Goal: Task Accomplishment & Management: Manage account settings

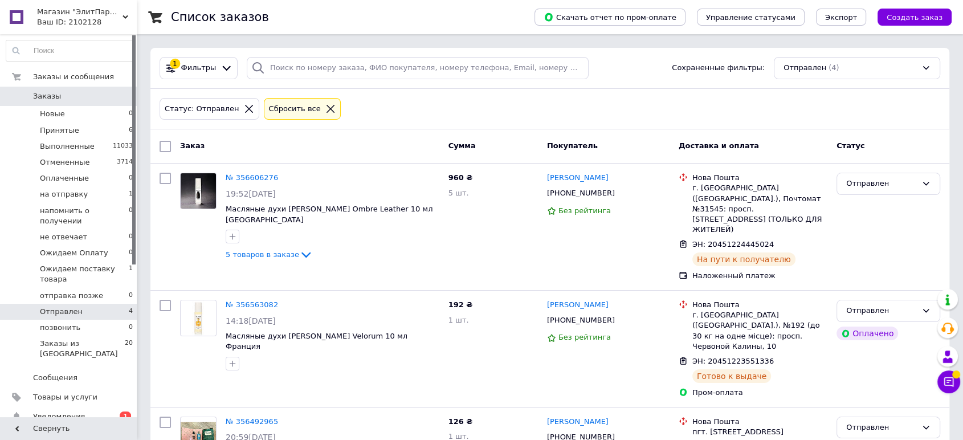
click at [60, 90] on link "Заказы 0" at bounding box center [70, 96] width 140 height 19
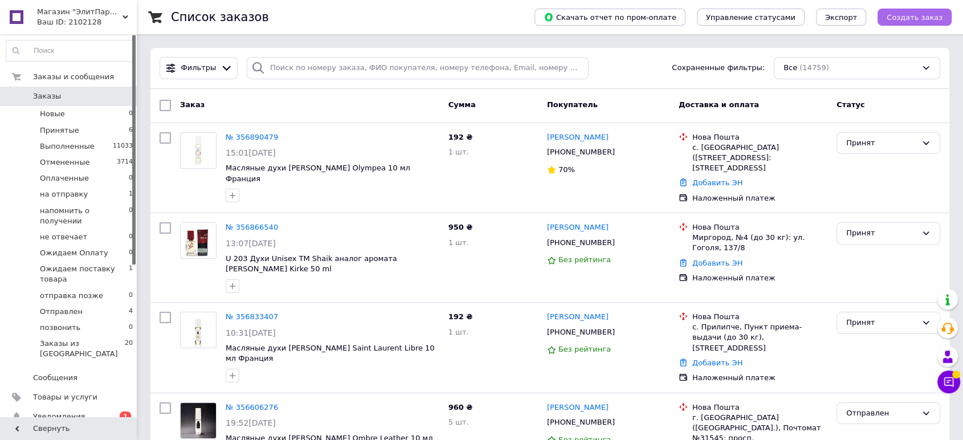
click at [927, 19] on span "Создать заказ" at bounding box center [915, 17] width 56 height 9
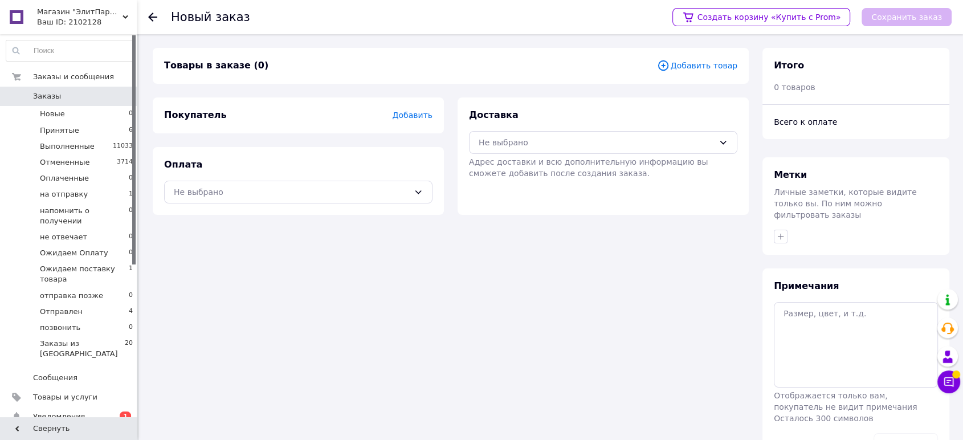
click at [698, 64] on span "Добавить товар" at bounding box center [697, 65] width 80 height 13
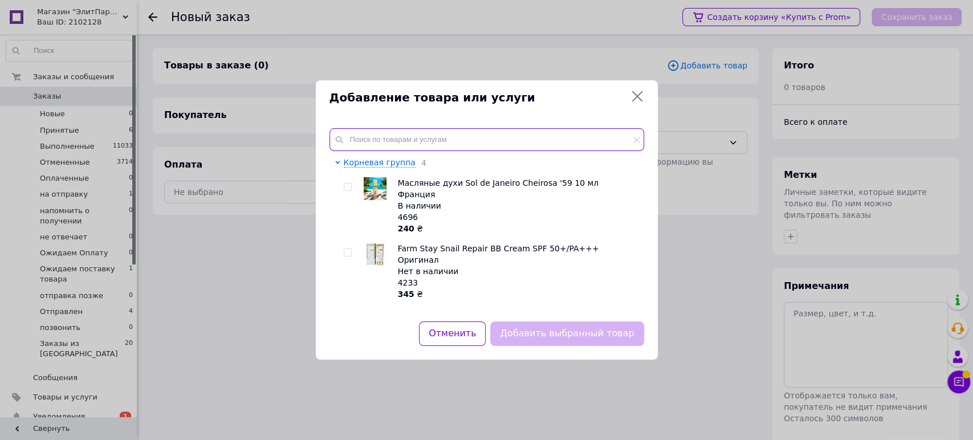
click at [445, 128] on input "text" at bounding box center [486, 139] width 315 height 23
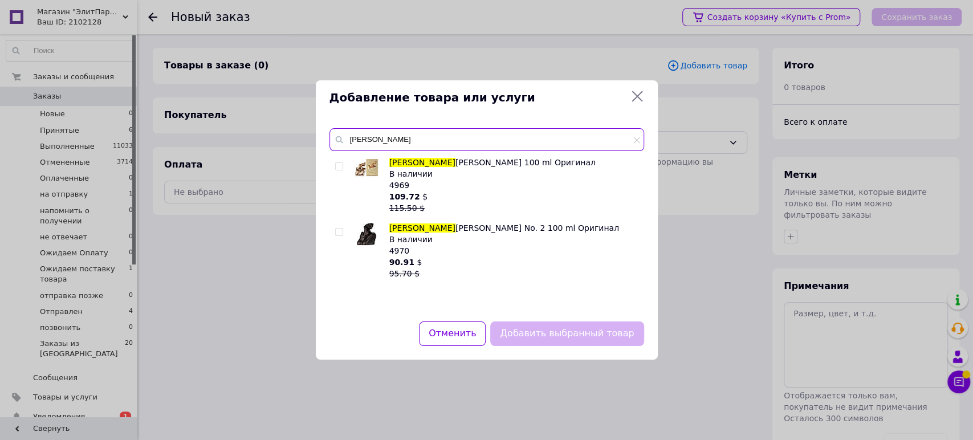
type input "Billie"
click at [337, 231] on input "checkbox" at bounding box center [338, 232] width 7 height 7
checkbox input "true"
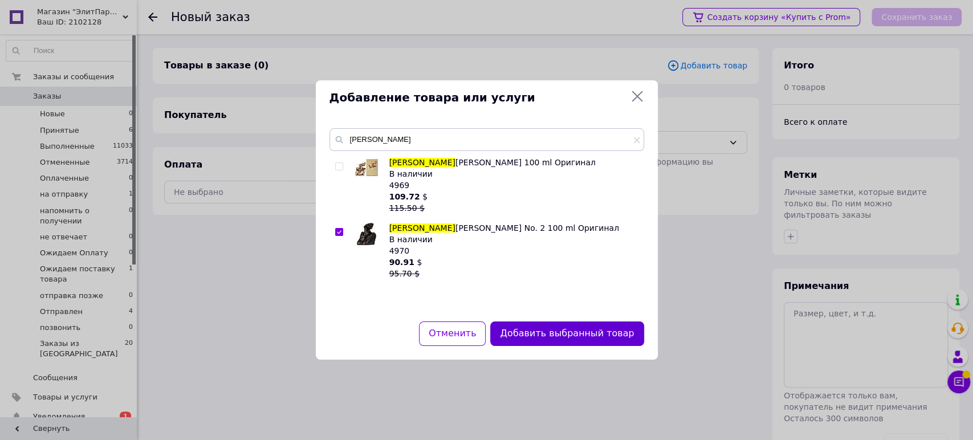
click at [597, 327] on button "Добавить выбранный товар" at bounding box center [566, 333] width 153 height 25
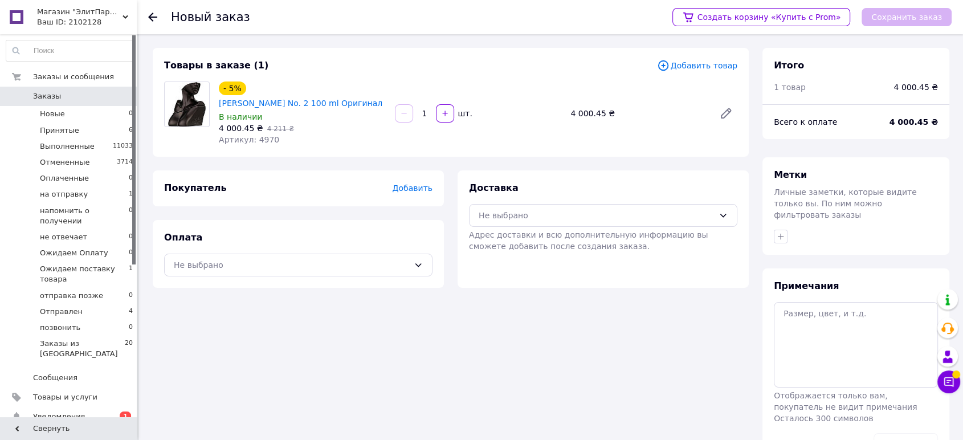
click at [422, 186] on span "Добавить" at bounding box center [413, 188] width 40 height 9
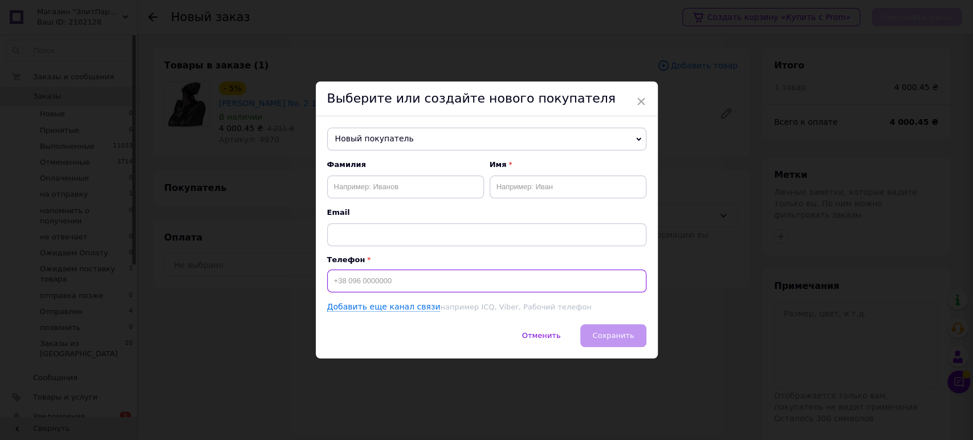
click at [370, 279] on input at bounding box center [486, 281] width 319 height 23
paste input "+380 50 723 5"
type input "+380 50 723 5"
click at [351, 281] on input "+380 50 723 5" at bounding box center [486, 281] width 319 height 23
click at [387, 181] on input "text" at bounding box center [405, 187] width 157 height 23
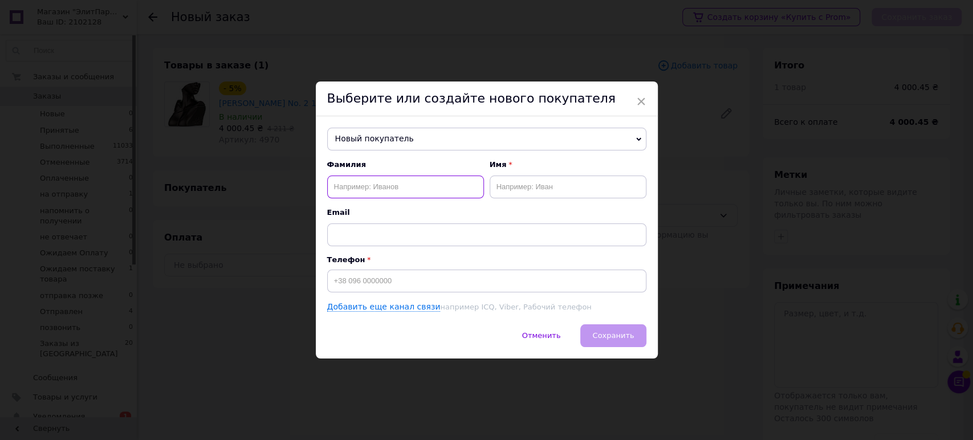
paste input "+380 50 723 5186"
click at [352, 185] on input "+380 50 723 5186" at bounding box center [405, 187] width 157 height 23
type input "[PHONE_NUMBER]"
click at [378, 279] on input at bounding box center [486, 281] width 319 height 23
paste input "[PHONE_NUMBER]"
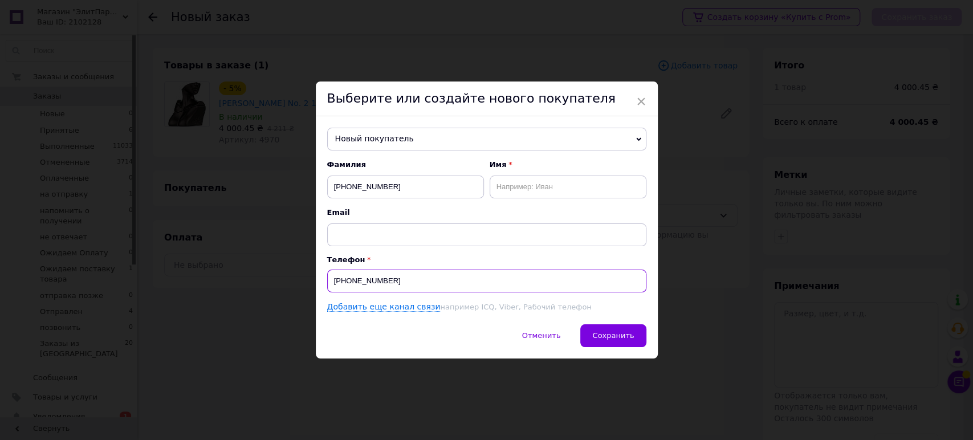
type input "[PHONE_NUMBER]"
click at [381, 178] on input "[PHONE_NUMBER]" at bounding box center [405, 187] width 157 height 23
type input "+"
paste input "Карпенко"
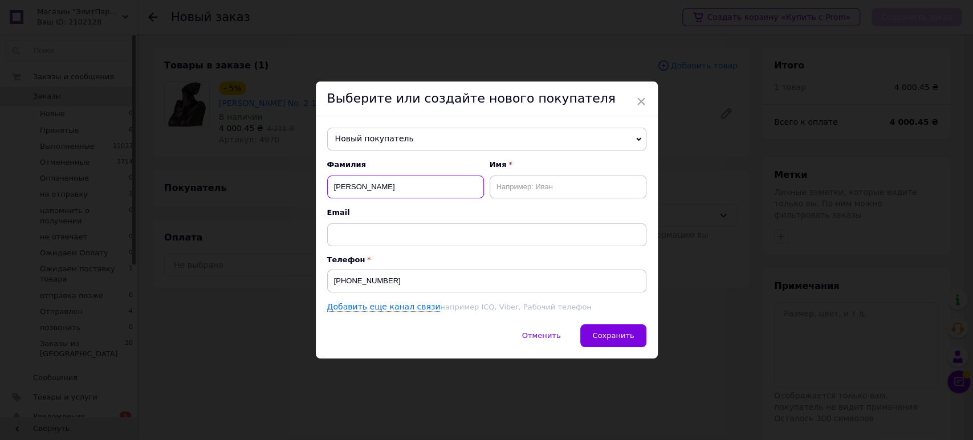
type input "Карпенко"
click at [529, 184] on input "text" at bounding box center [568, 187] width 157 height 23
paste input "Сергій"
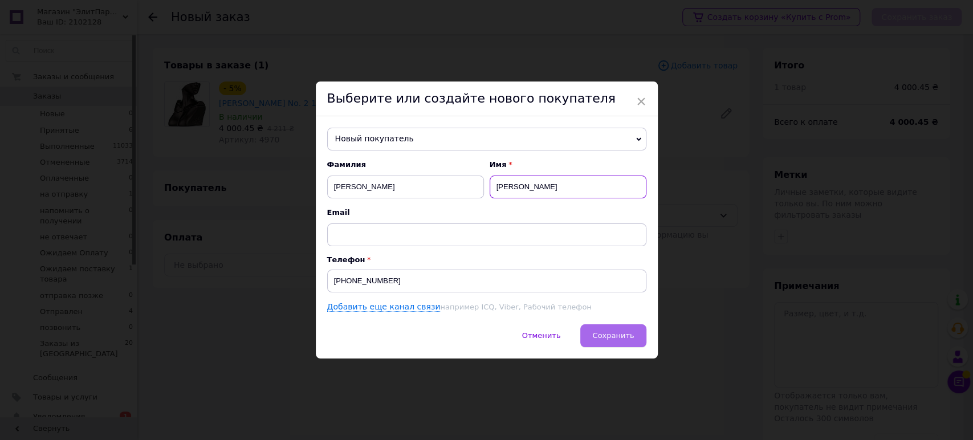
type input "Сергій"
click at [605, 339] on span "Сохранить" at bounding box center [613, 335] width 42 height 9
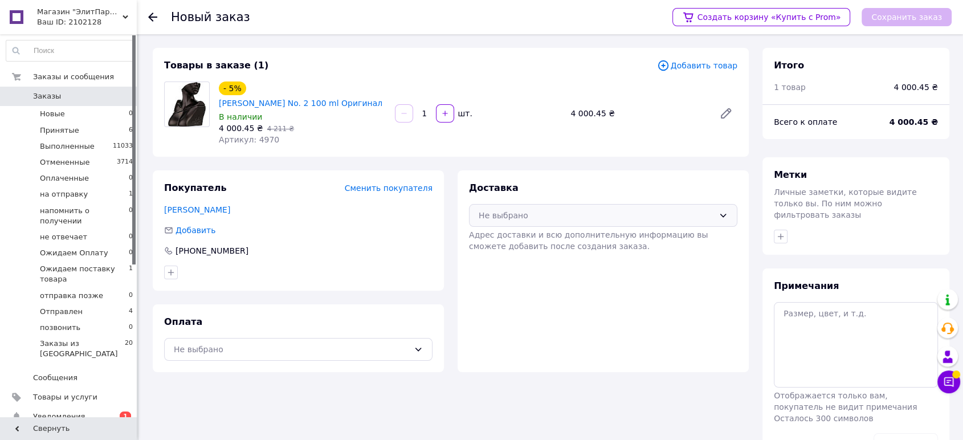
click at [538, 218] on div "Не выбрано" at bounding box center [596, 215] width 235 height 13
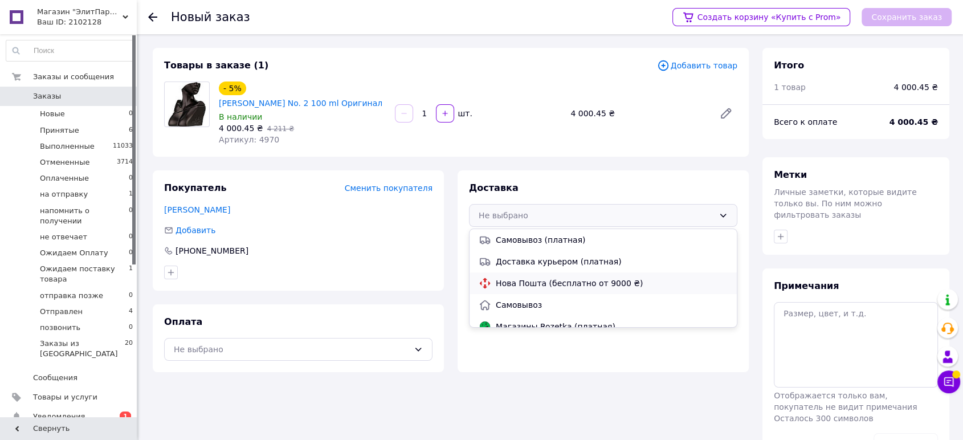
click at [535, 288] on span "Нова Пошта (бесплатно от 9000 ₴)" at bounding box center [612, 283] width 232 height 11
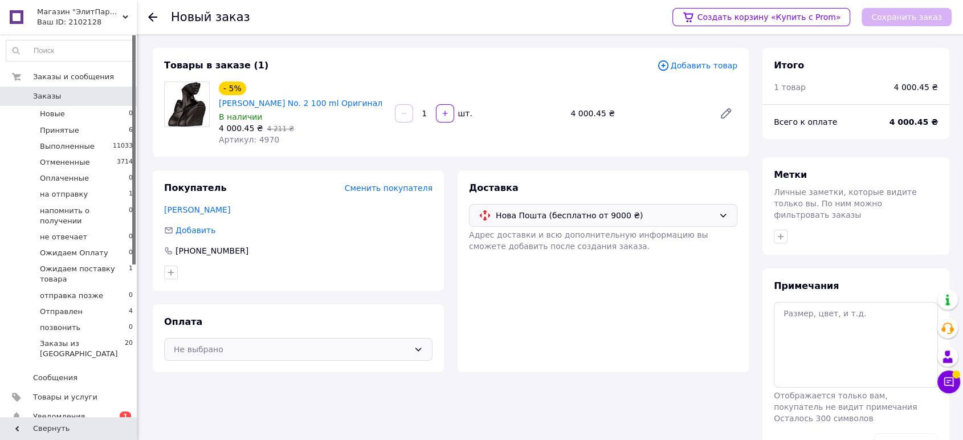
click at [260, 348] on div "Не выбрано" at bounding box center [291, 349] width 235 height 13
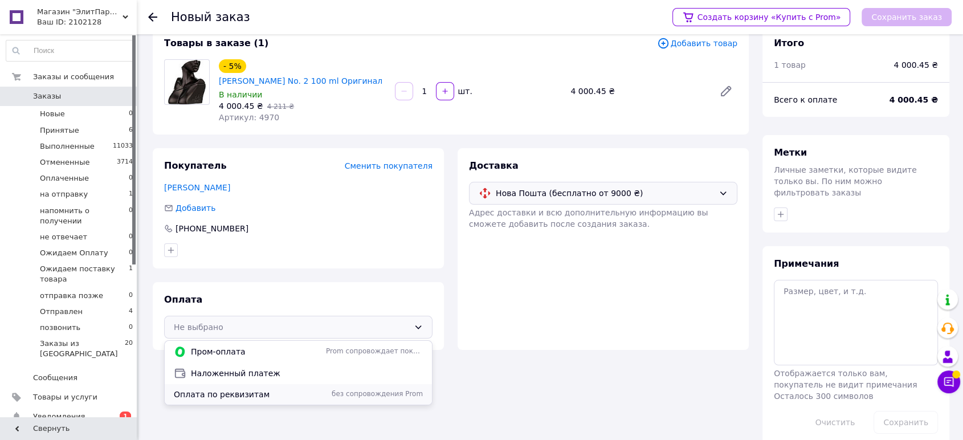
scroll to position [28, 0]
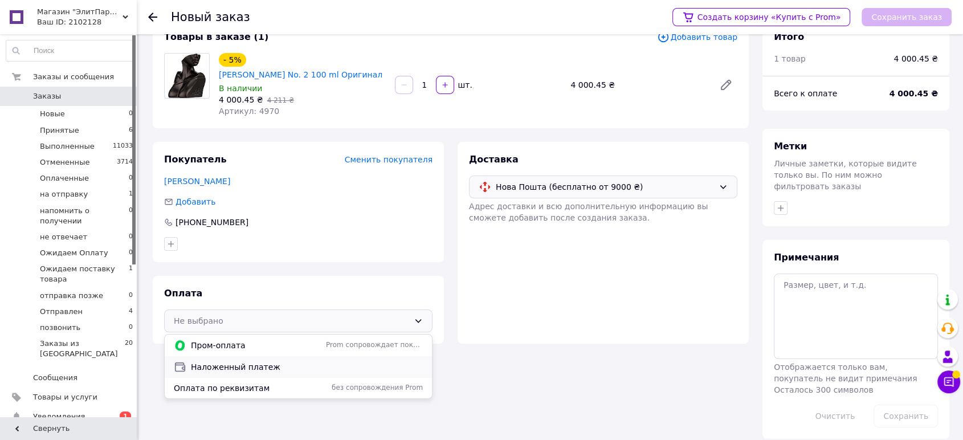
click at [247, 365] on span "Наложенный платеж" at bounding box center [307, 366] width 232 height 11
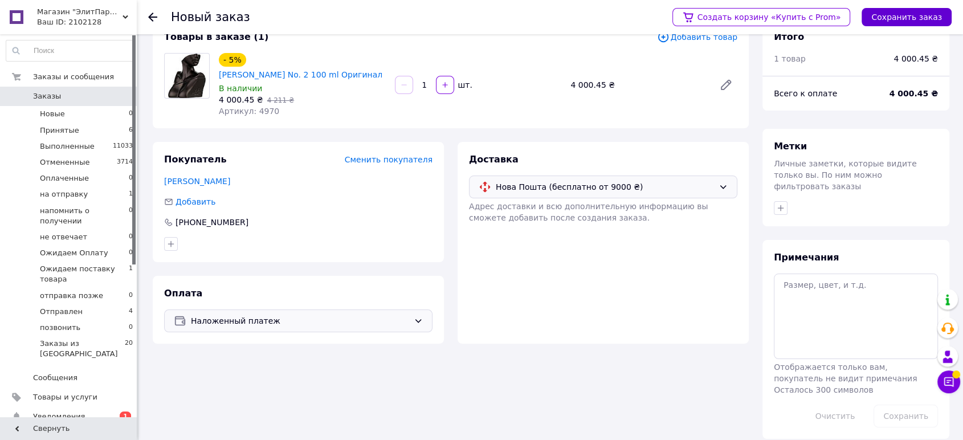
click at [896, 14] on button "Сохранить заказ" at bounding box center [907, 17] width 90 height 18
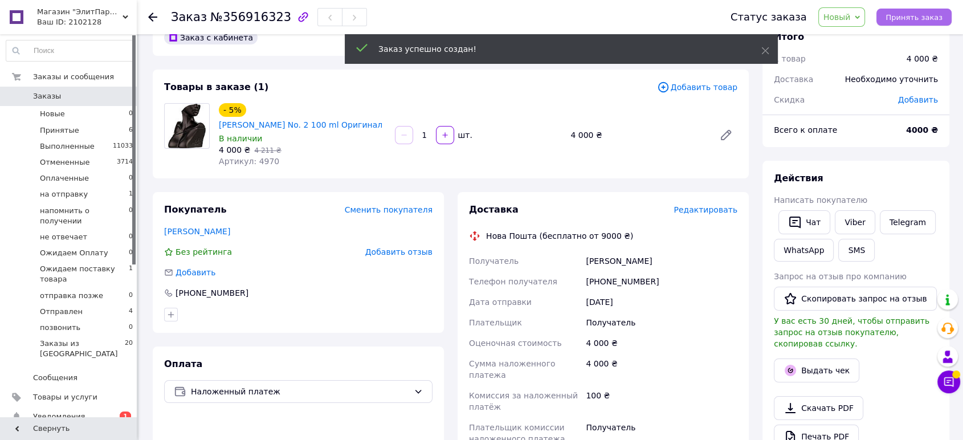
click at [927, 17] on span "Принять заказ" at bounding box center [914, 17] width 57 height 9
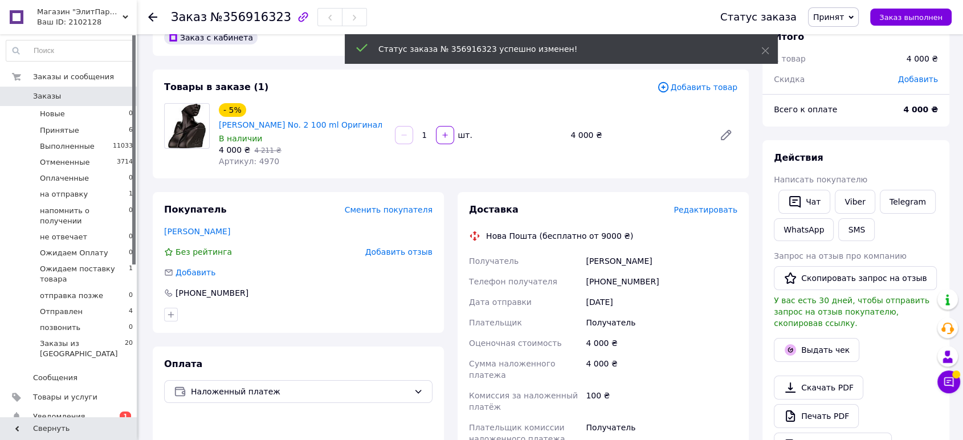
click at [844, 18] on span "Принят" at bounding box center [828, 17] width 31 height 9
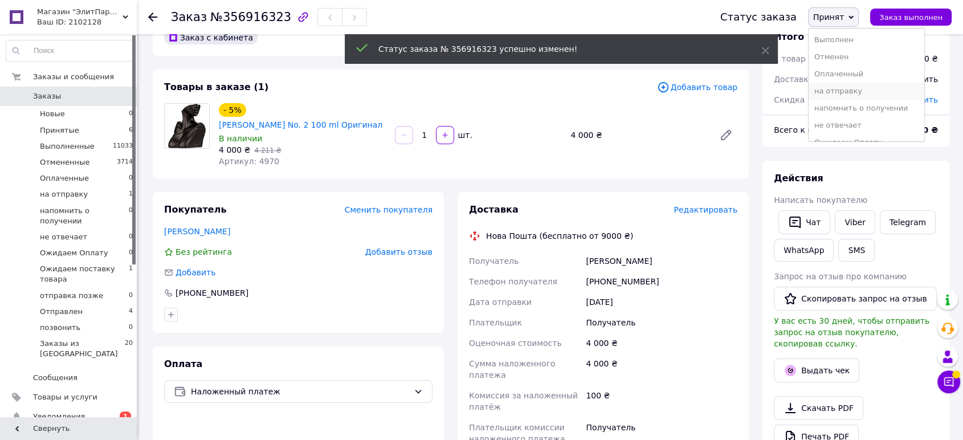
click at [848, 85] on li "на отправку" at bounding box center [867, 91] width 116 height 17
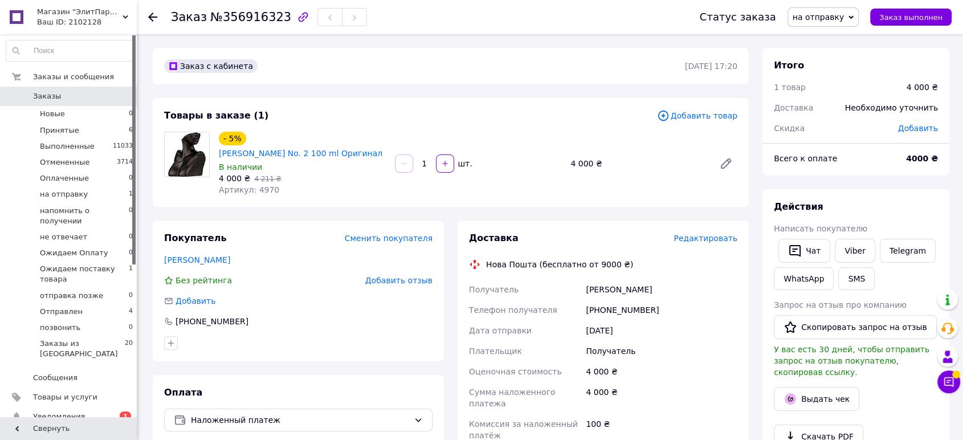
click at [917, 125] on span "Добавить" at bounding box center [918, 128] width 40 height 9
click at [842, 168] on input "text" at bounding box center [844, 173] width 67 height 23
type input "140"
click at [885, 205] on button "Сохранить" at bounding box center [900, 205] width 57 height 23
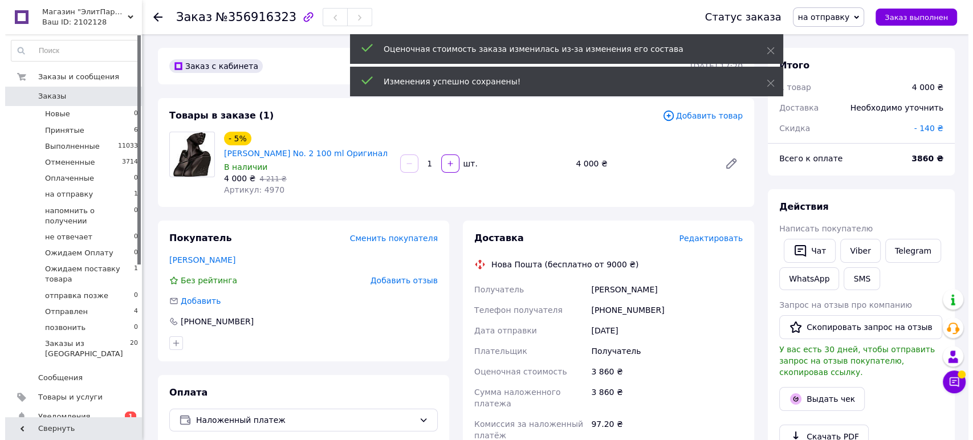
scroll to position [127, 0]
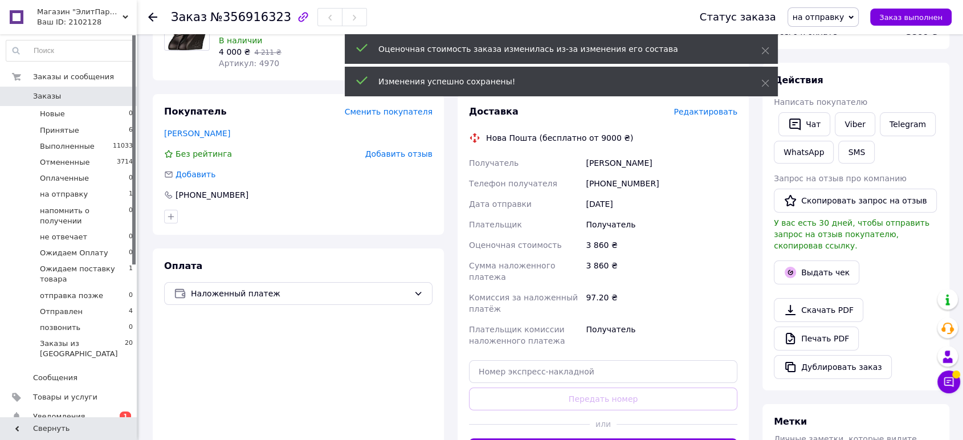
click at [708, 112] on span "Редактировать" at bounding box center [706, 111] width 64 height 9
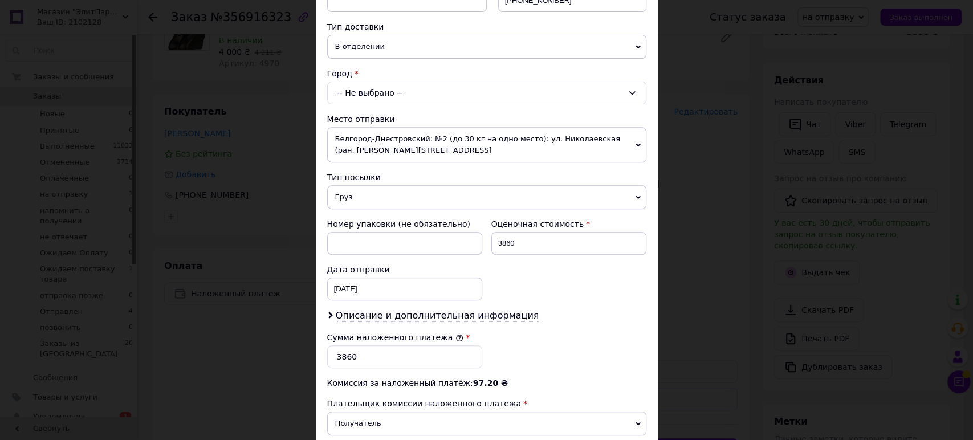
scroll to position [203, 0]
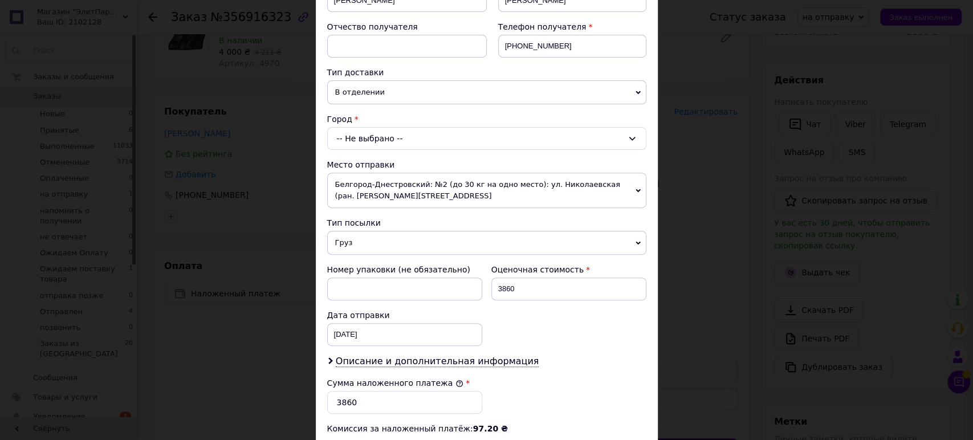
click at [353, 129] on div "-- Не выбрано --" at bounding box center [486, 138] width 319 height 23
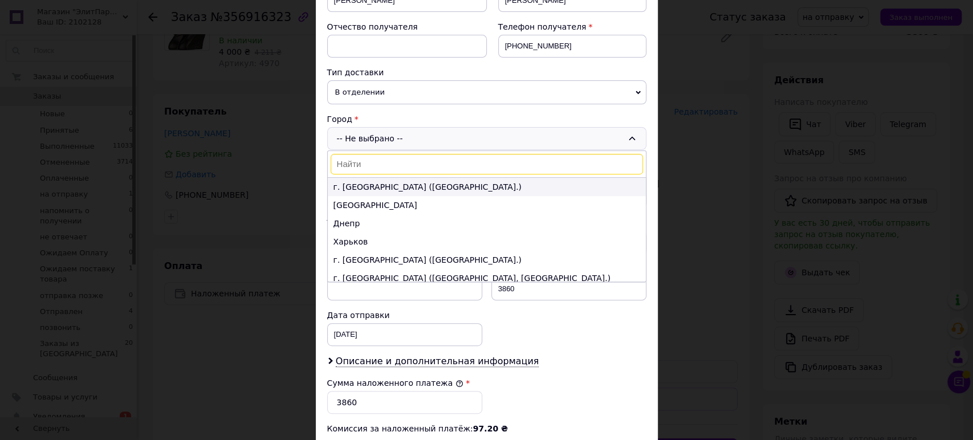
click at [359, 181] on li "г. Киев (Киевская обл.)" at bounding box center [487, 187] width 318 height 18
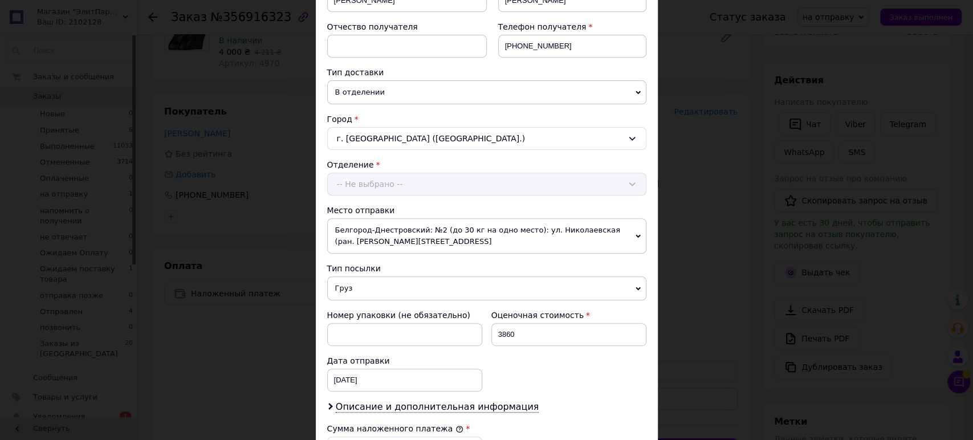
click at [373, 177] on div "Отделение -- Не выбрано --" at bounding box center [486, 177] width 319 height 36
click at [396, 189] on div "-- Не выбрано --" at bounding box center [486, 184] width 319 height 23
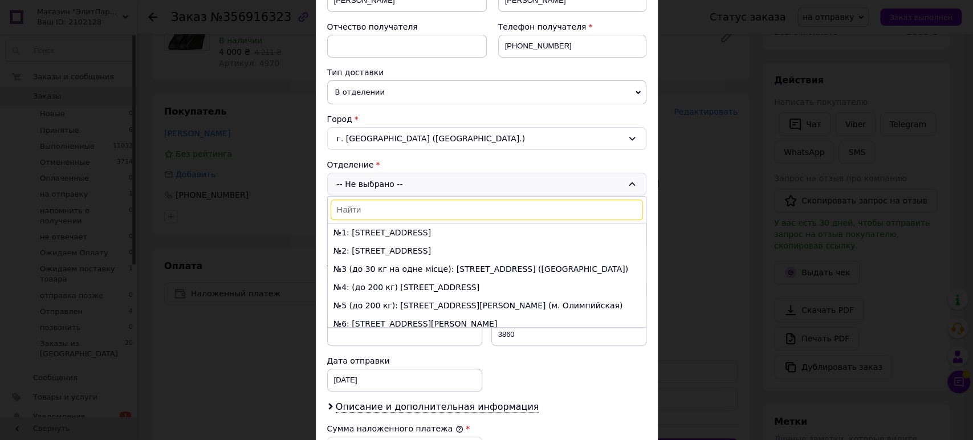
click at [381, 197] on div "№1: ул. Пироговский путь, 135 №2: ул. Богатырская, 11 №3 (до 30 кг на одне місц…" at bounding box center [486, 262] width 319 height 132
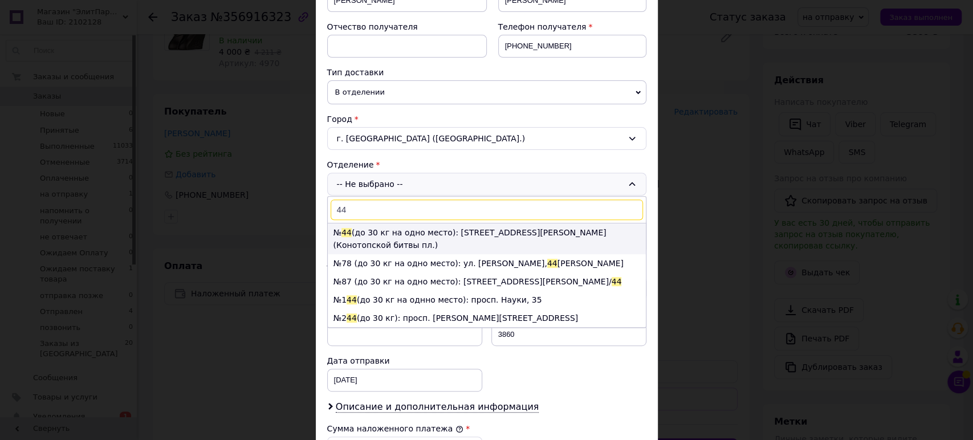
type input "44"
click at [366, 225] on li "№ 44 (до 30 кг на одно место): ул. Милютенка ,11а (Конотопской битвы пл.)" at bounding box center [487, 238] width 318 height 31
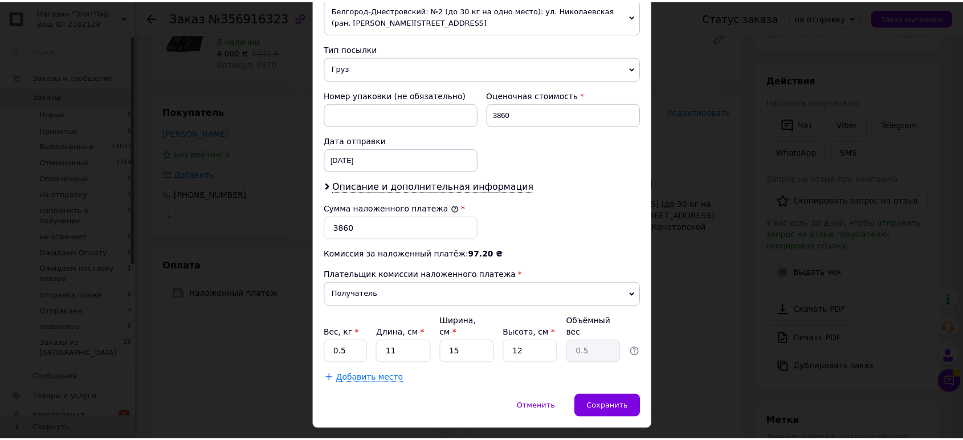
scroll to position [438, 0]
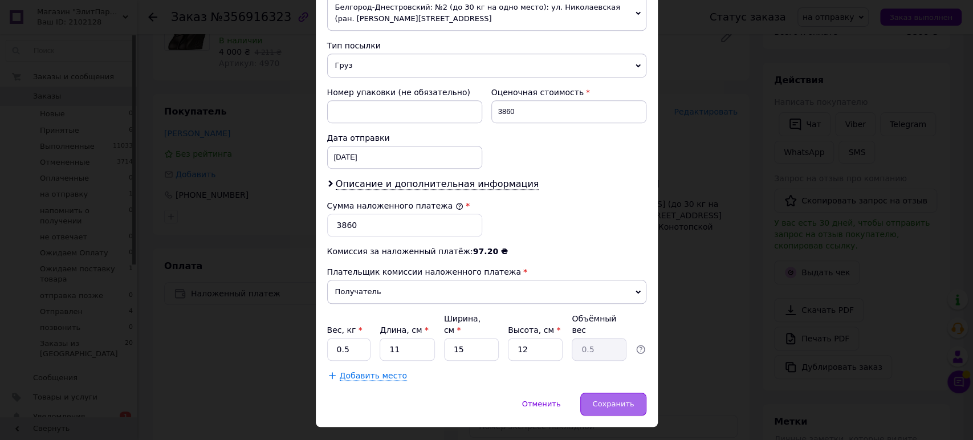
click at [609, 400] on span "Сохранить" at bounding box center [613, 404] width 42 height 9
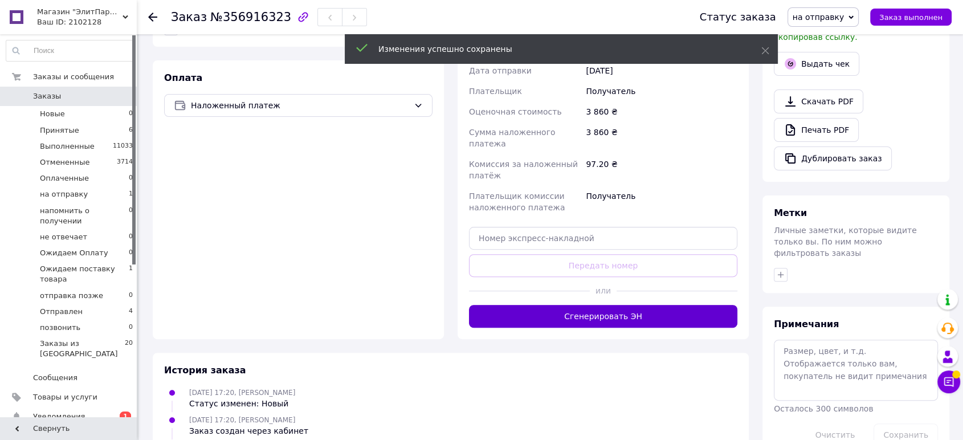
scroll to position [316, 0]
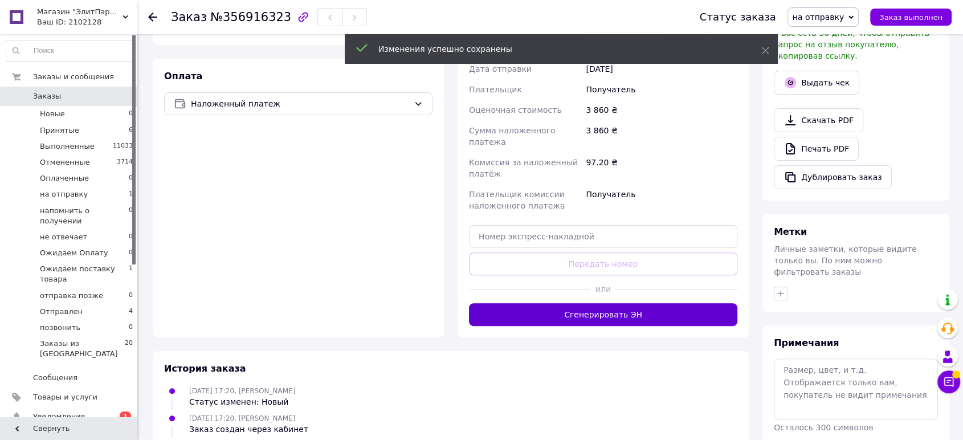
click at [638, 303] on button "Сгенерировать ЭН" at bounding box center [603, 314] width 268 height 23
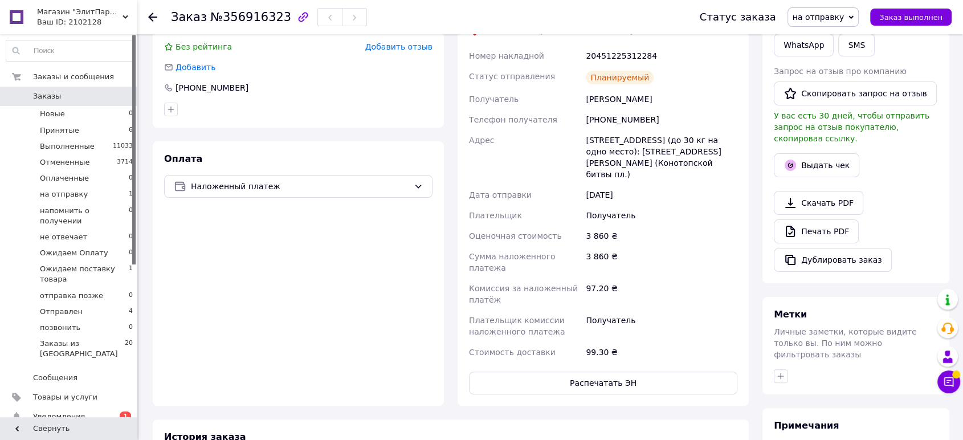
scroll to position [63, 0]
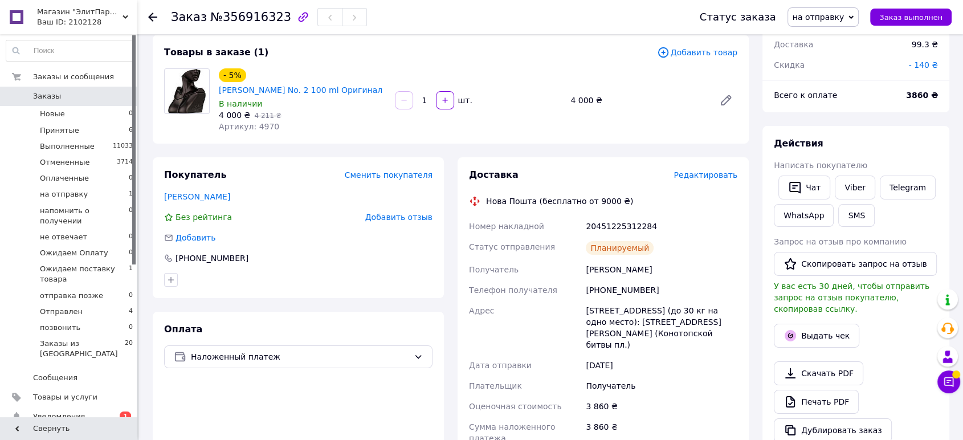
click at [845, 14] on span "на отправку" at bounding box center [819, 17] width 52 height 9
click at [832, 108] on li "Отправлен" at bounding box center [846, 112] width 116 height 17
drag, startPoint x: 652, startPoint y: 225, endPoint x: 457, endPoint y: 226, distance: 195.5
click at [457, 226] on div "Доставка Редактировать Нова Пошта (бесплатно от 9000 ₴) Номер накладной 2045122…" at bounding box center [603, 366] width 305 height 419
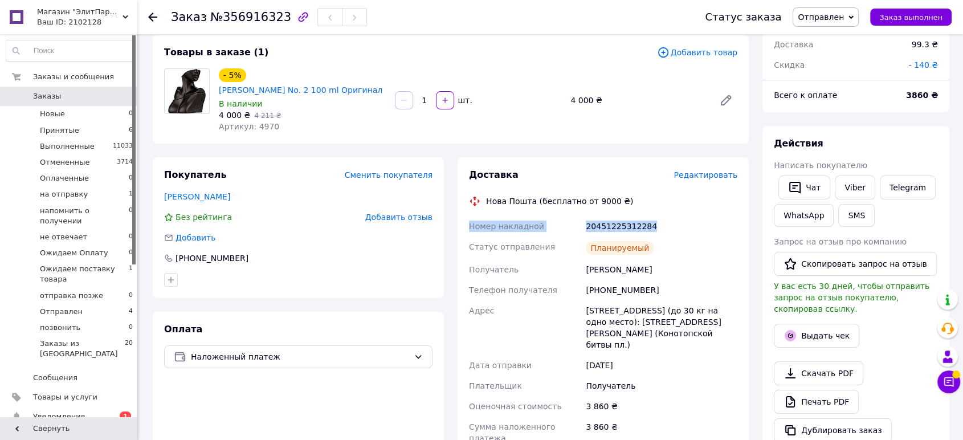
copy div "Номер накладной 20451225312284"
click at [48, 96] on span "Заказы" at bounding box center [47, 96] width 28 height 10
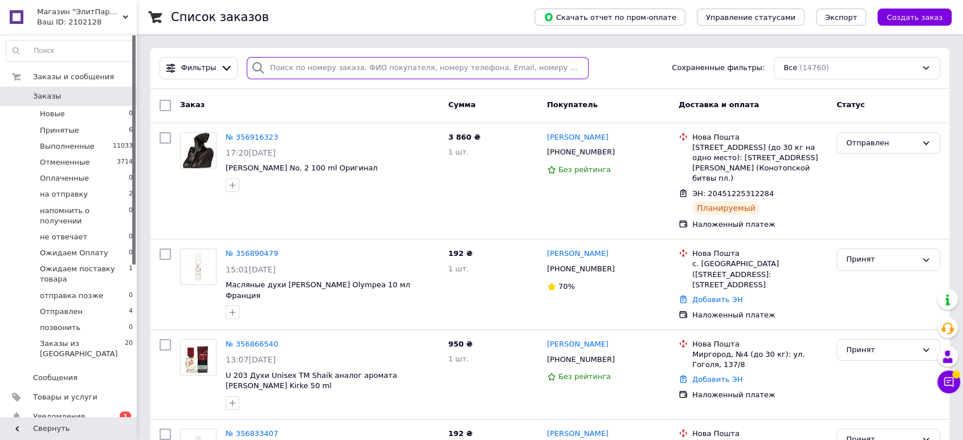
click at [343, 68] on input "search" at bounding box center [418, 68] width 342 height 22
paste input "[PHONE_NUMBER]"
type input "[PHONE_NUMBER]"
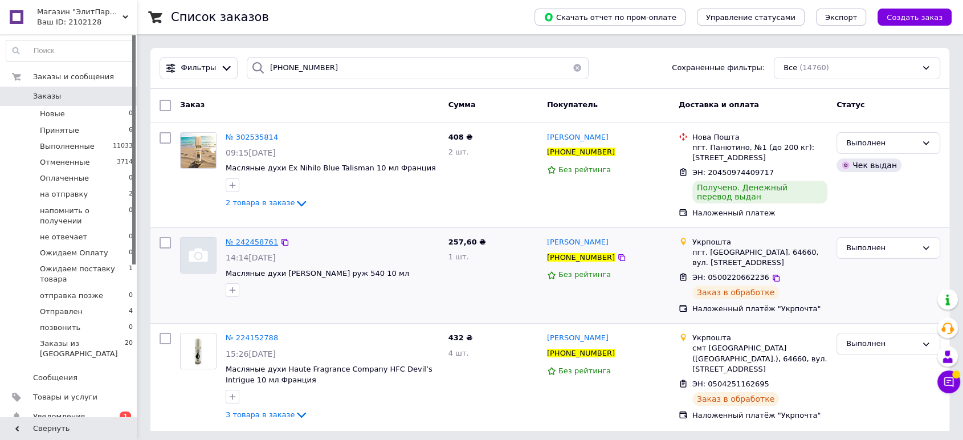
click at [246, 243] on span "№ 242458761" at bounding box center [252, 242] width 52 height 9
click at [251, 139] on span "№ 302535814" at bounding box center [252, 137] width 52 height 9
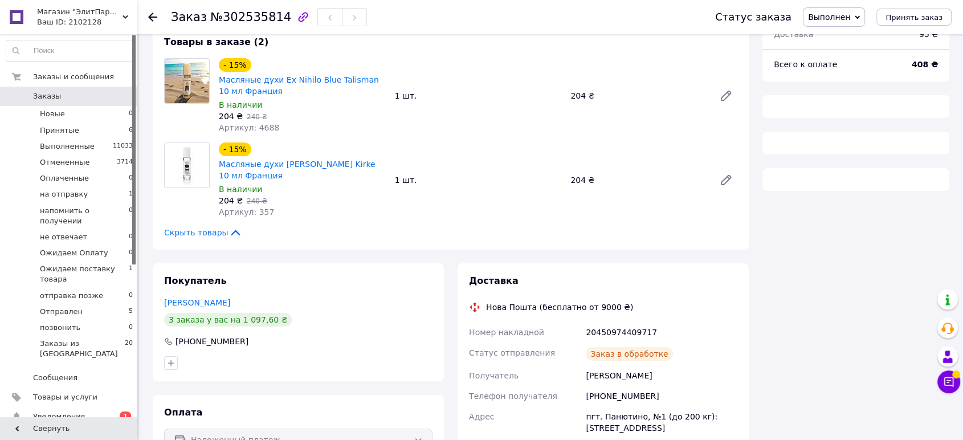
scroll to position [146, 0]
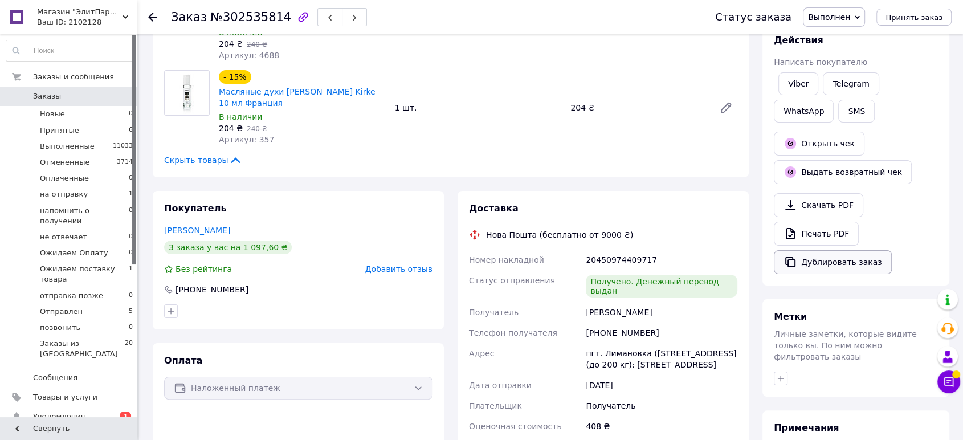
click at [816, 261] on button "Дублировать заказ" at bounding box center [833, 262] width 118 height 24
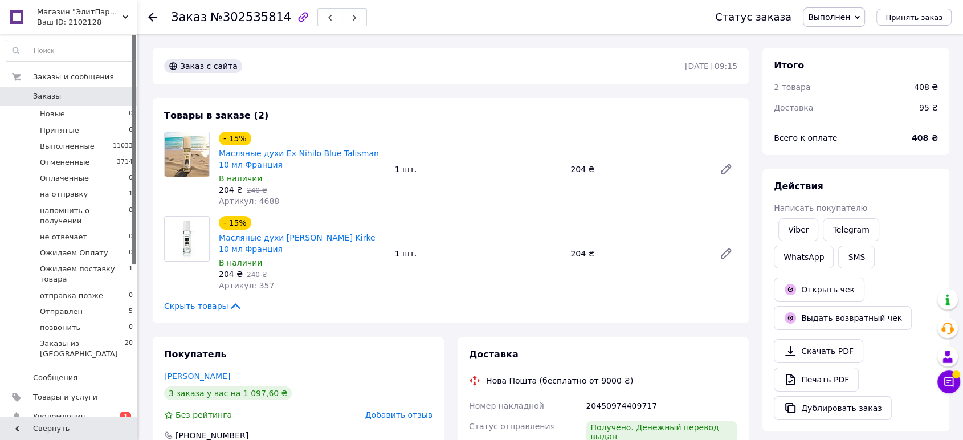
click at [51, 97] on span "Заказы" at bounding box center [47, 96] width 28 height 10
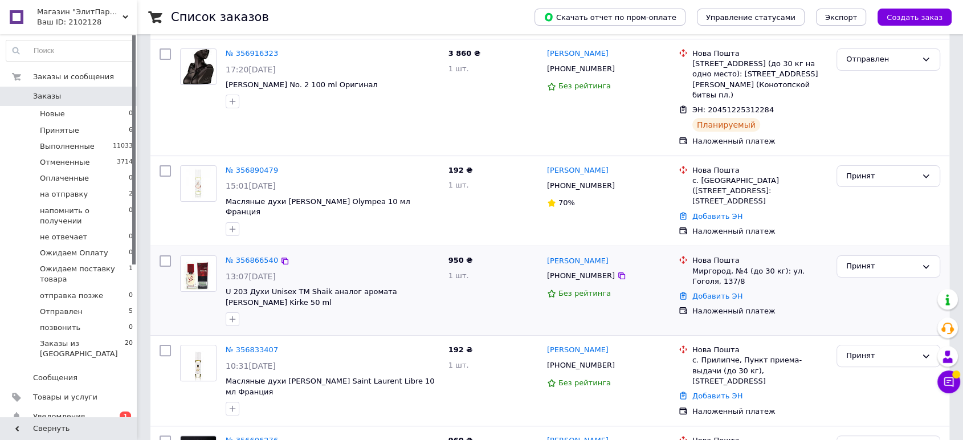
scroll to position [253, 0]
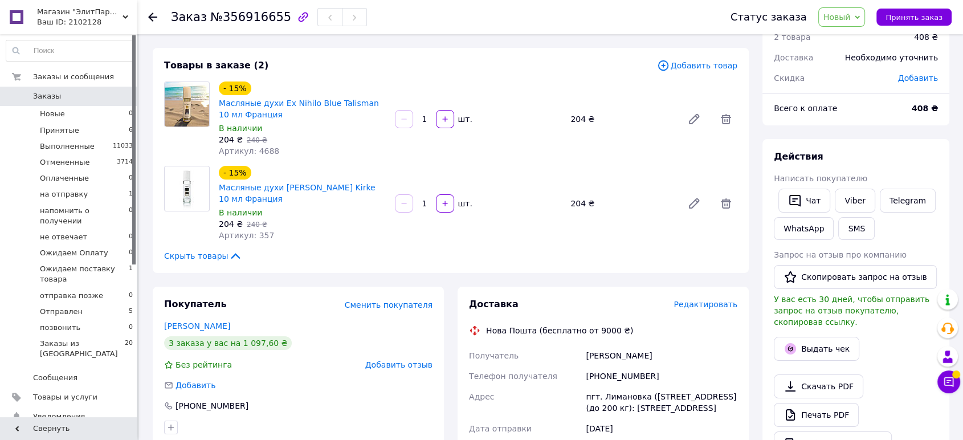
scroll to position [127, 0]
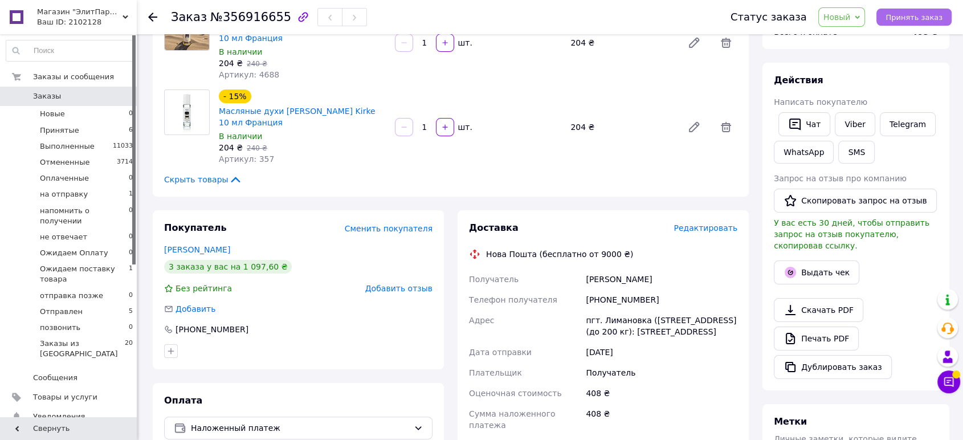
click at [898, 15] on span "Принять заказ" at bounding box center [914, 17] width 57 height 9
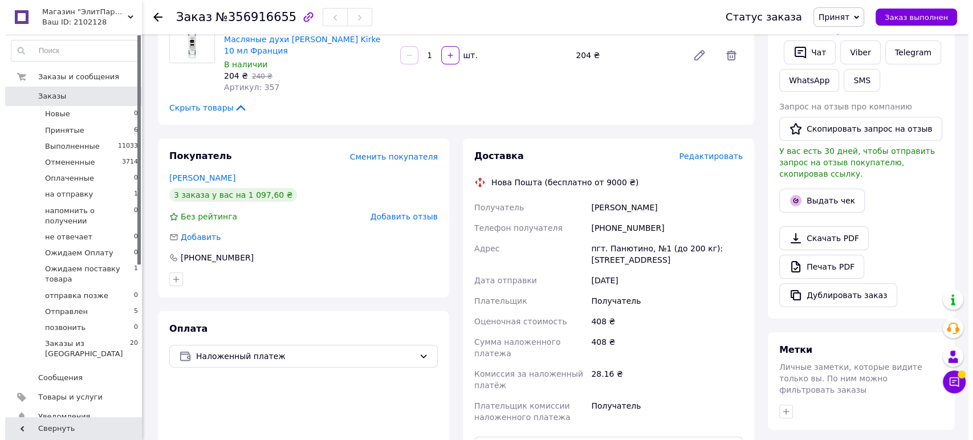
scroll to position [253, 0]
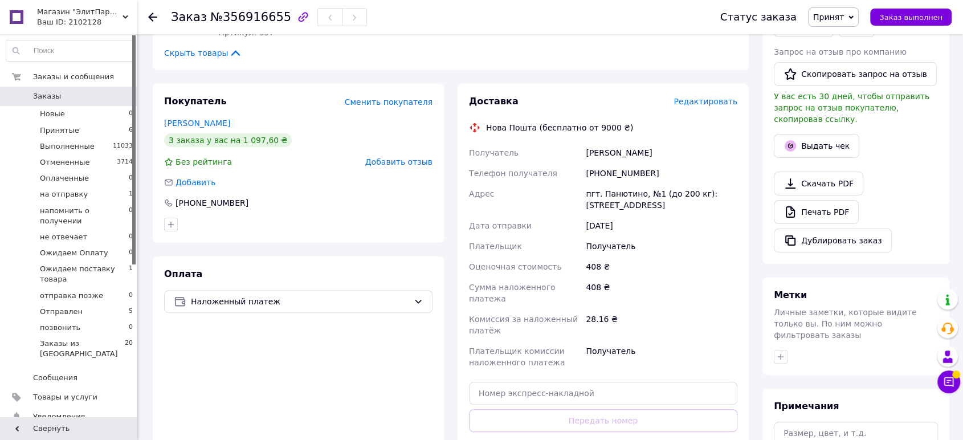
click at [854, 17] on icon at bounding box center [851, 16] width 5 height 3
click at [857, 87] on li "на отправку" at bounding box center [867, 91] width 116 height 17
click at [730, 91] on div "Доставка Редактировать Нова Пошта (бесплатно от 9000 ₴) Получатель Балакарєва Т…" at bounding box center [603, 289] width 291 height 410
click at [723, 97] on span "Редактировать" at bounding box center [706, 101] width 64 height 9
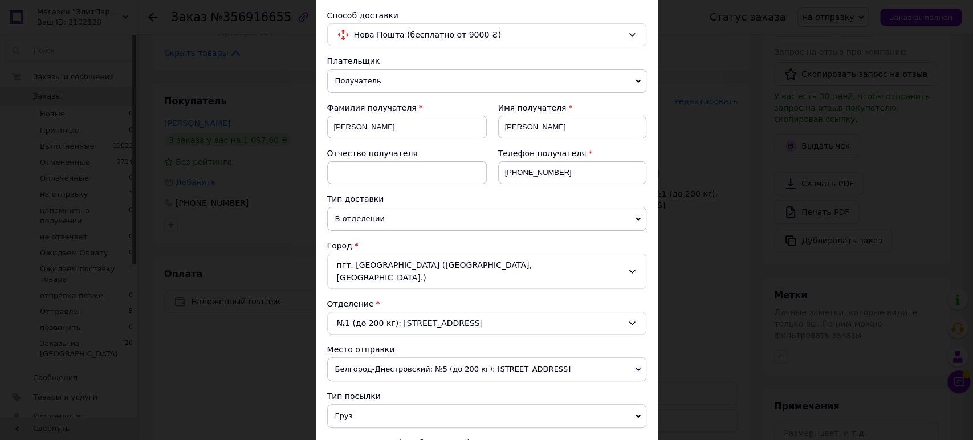
scroll to position [190, 0]
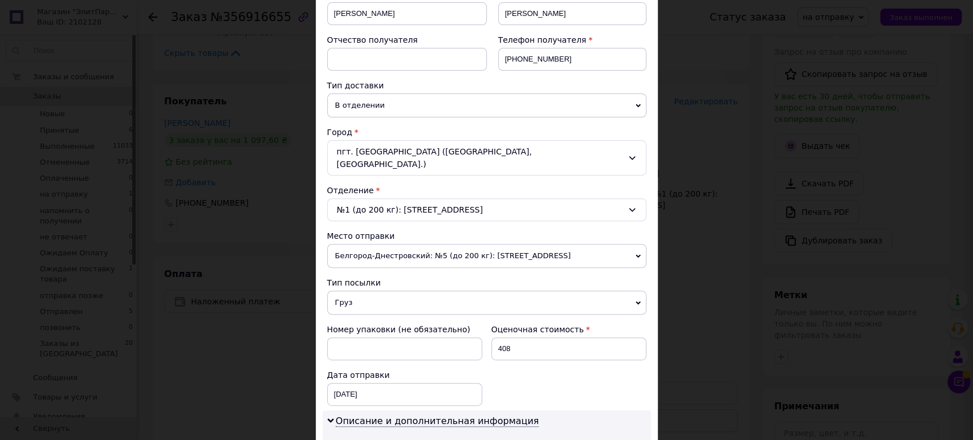
click at [427, 149] on div "пгт. Лимановка (Харьковская обл., Лозовский р-н.)" at bounding box center [486, 157] width 319 height 35
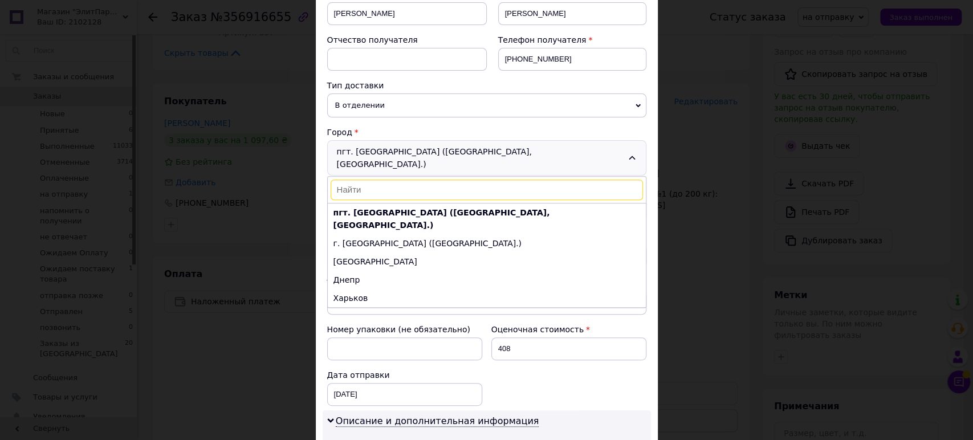
click at [415, 176] on div "пгт. Лимановка (Харьковская обл., Лозовский р-н.) г. Киев (Киевская обл.) Одесс…" at bounding box center [486, 242] width 319 height 132
click at [397, 180] on input at bounding box center [487, 190] width 312 height 21
type input "З"
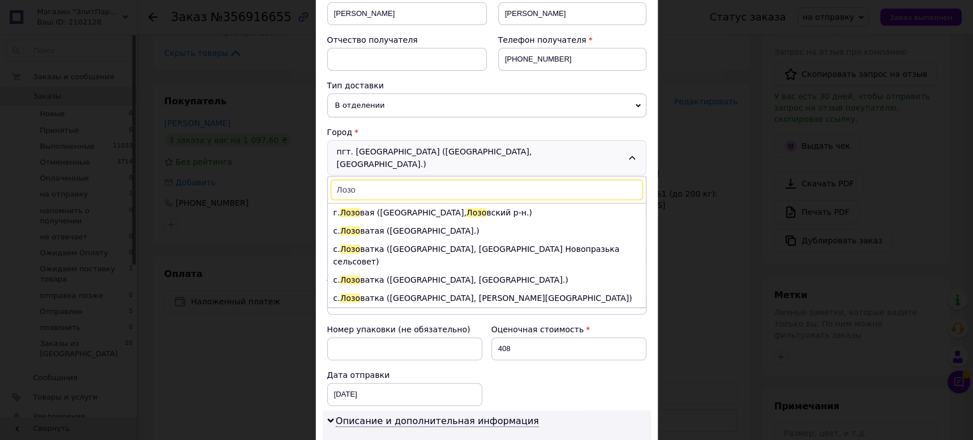
type input "Лозо"
click at [684, 84] on div "× Редактирование доставки Способ доставки Нова Пошта (бесплатно от 9000 ₴) Плат…" at bounding box center [486, 220] width 973 height 440
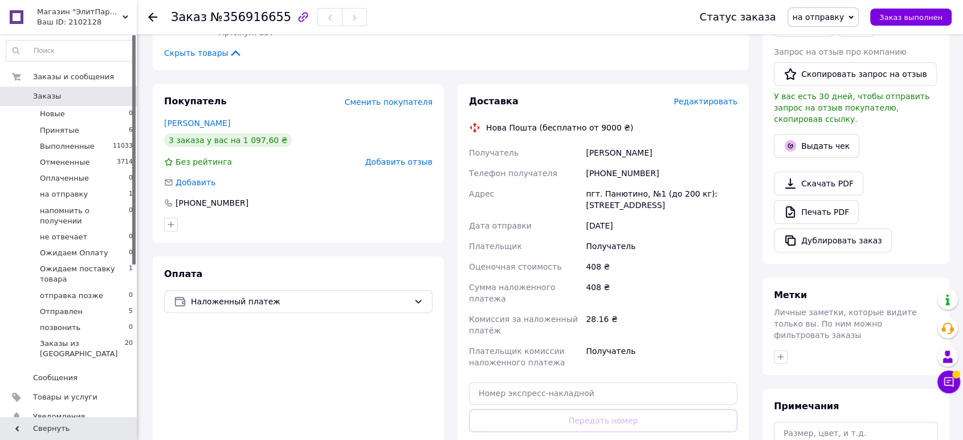
click at [728, 106] on span "Редактировать" at bounding box center [706, 101] width 64 height 9
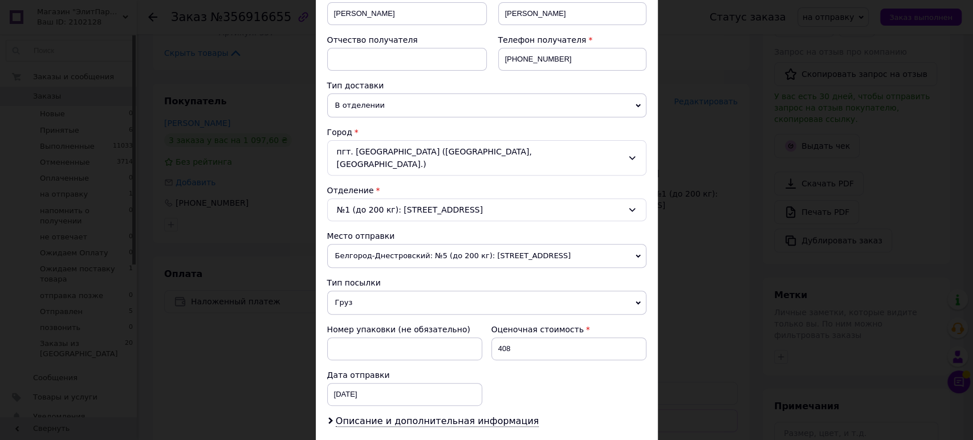
click at [534, 277] on div "Тип посылки" at bounding box center [486, 282] width 319 height 11
click at [785, 95] on div "× Редактирование доставки Способ доставки Нова Пошта (бесплатно от 9000 ₴) Плат…" at bounding box center [486, 220] width 973 height 440
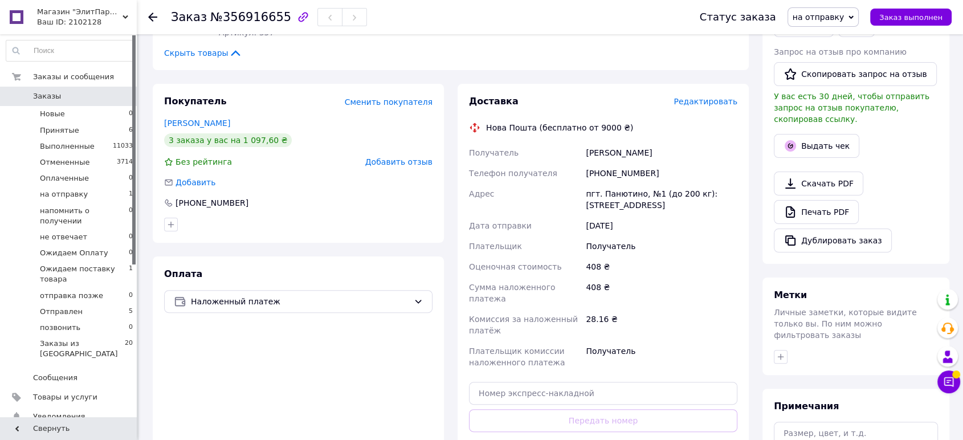
click at [710, 101] on span "Редактировать" at bounding box center [706, 101] width 64 height 9
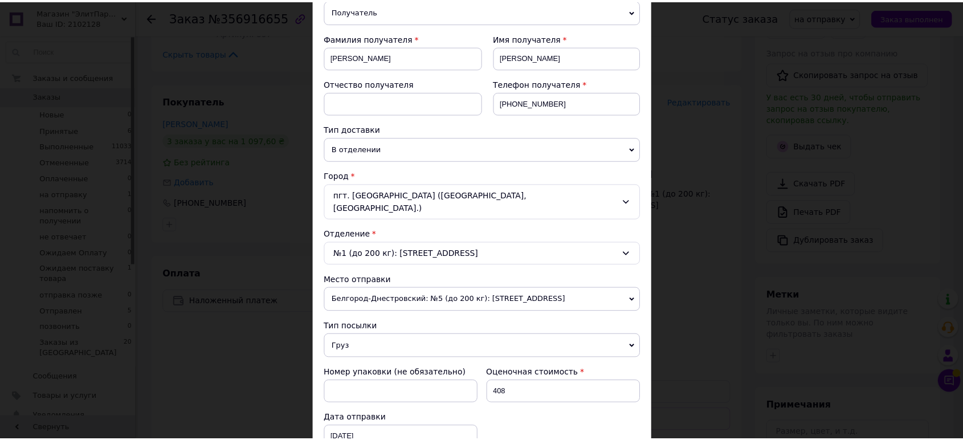
scroll to position [0, 0]
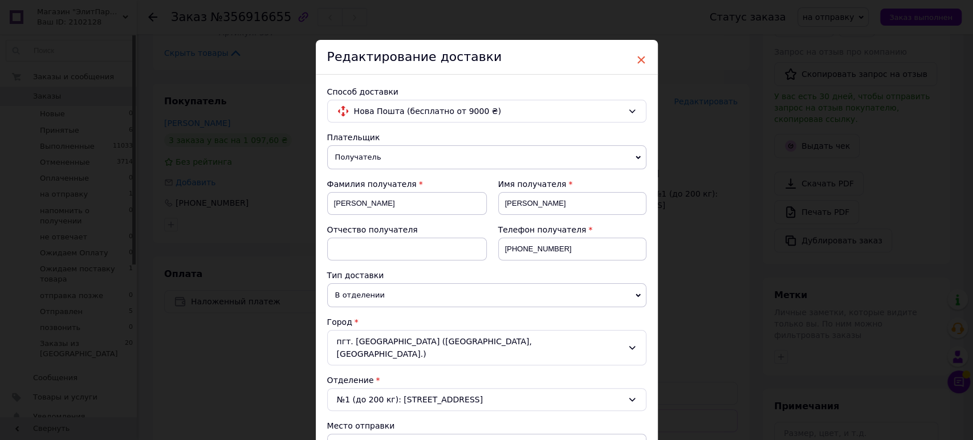
click at [636, 54] on span "×" at bounding box center [641, 59] width 10 height 19
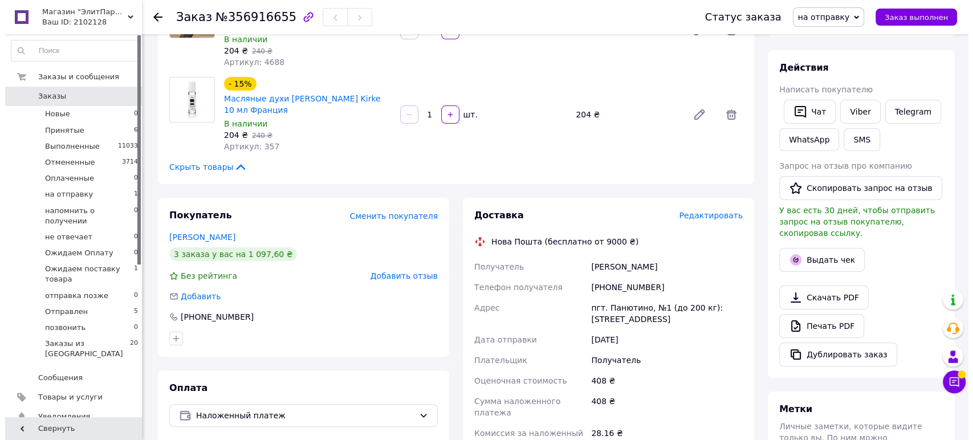
scroll to position [190, 0]
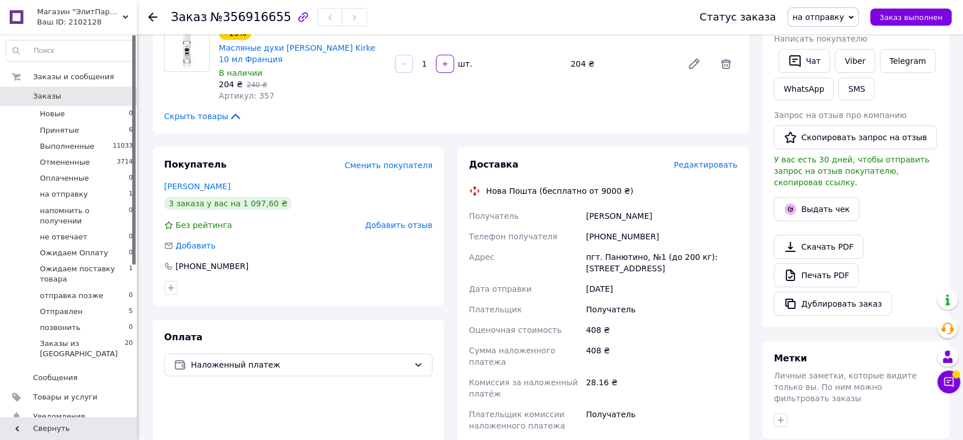
click at [702, 164] on span "Редактировать" at bounding box center [706, 164] width 64 height 9
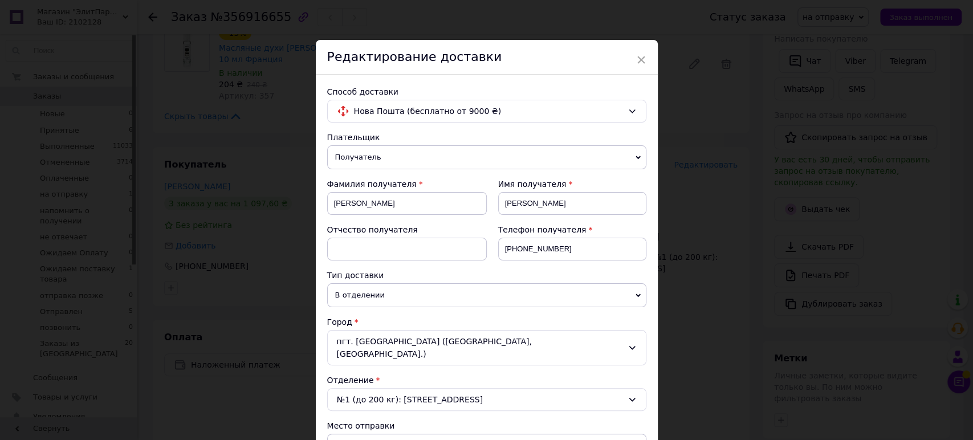
scroll to position [63, 0]
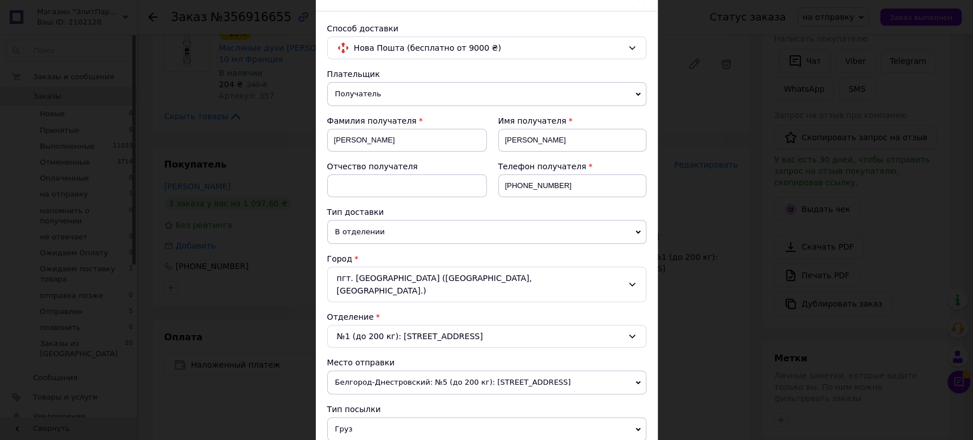
click at [529, 276] on div "пгт. Лимановка (Харьковская обл., Лозовский р-н.)" at bounding box center [486, 284] width 319 height 35
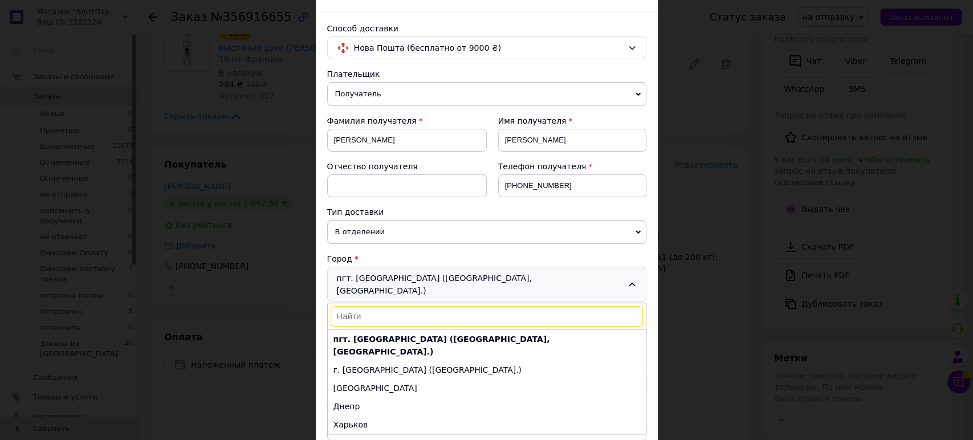
click at [430, 306] on input at bounding box center [487, 316] width 312 height 21
paste input "Лозова"
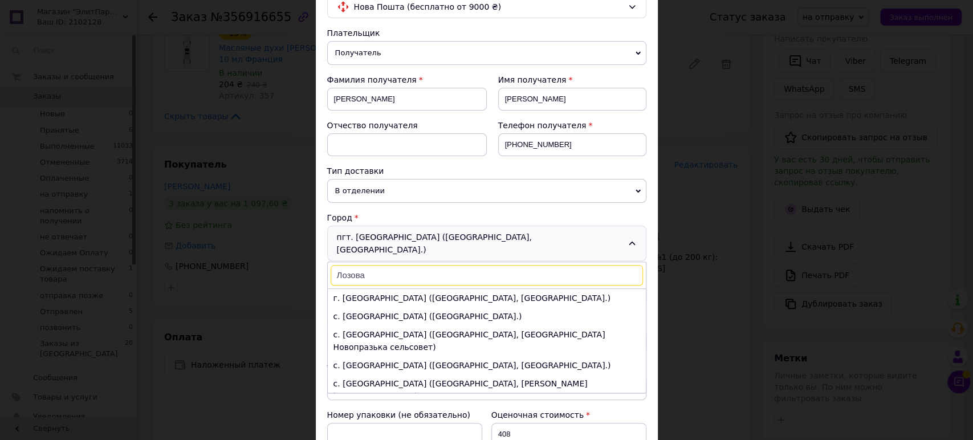
scroll to position [127, 0]
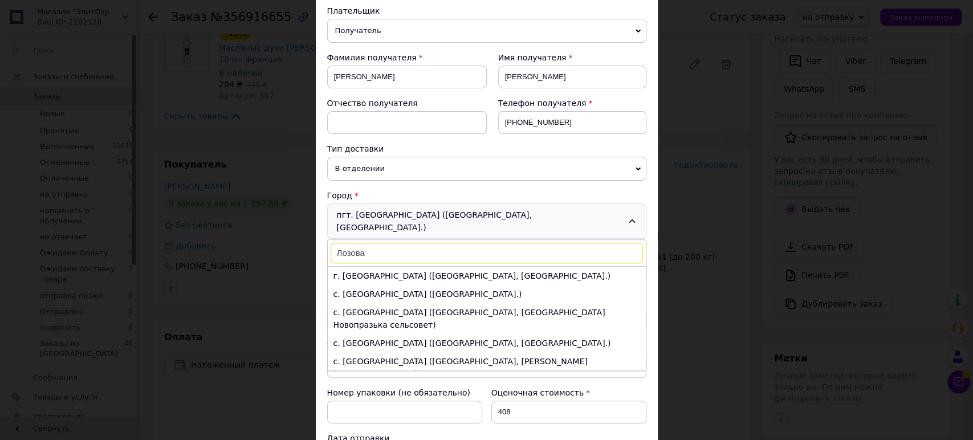
type input "Лозова"
click at [461, 267] on li "г. Лозовая (Харьковская обл., Лозовский р-н.)" at bounding box center [487, 276] width 318 height 18
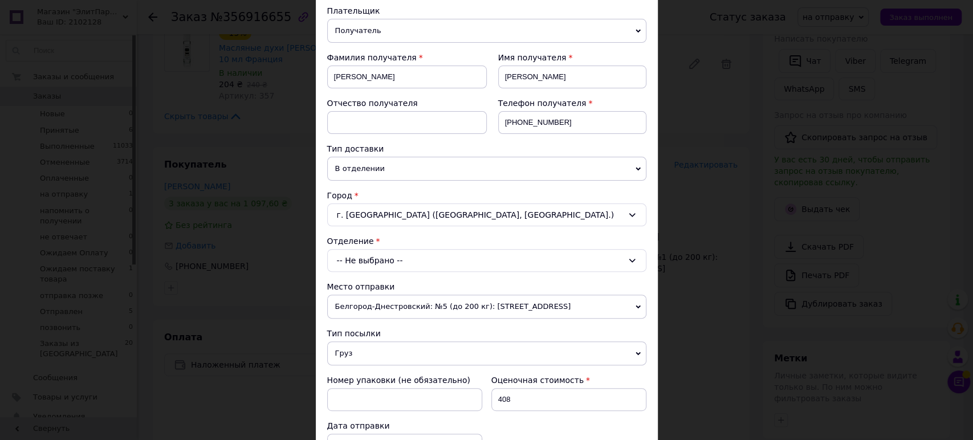
click at [388, 262] on div "-- Не выбрано --" at bounding box center [486, 260] width 319 height 23
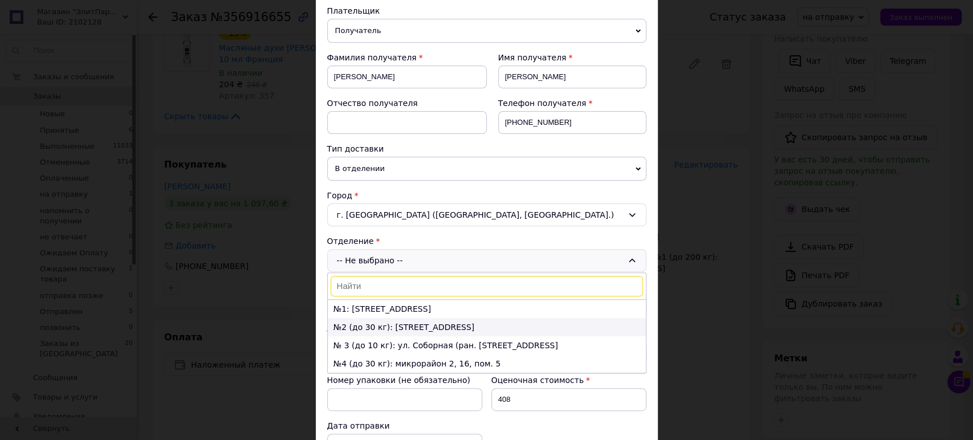
click at [372, 325] on li "№2 (до 30 кг): ул. 1-й микрорайон, 17/4" at bounding box center [487, 327] width 318 height 18
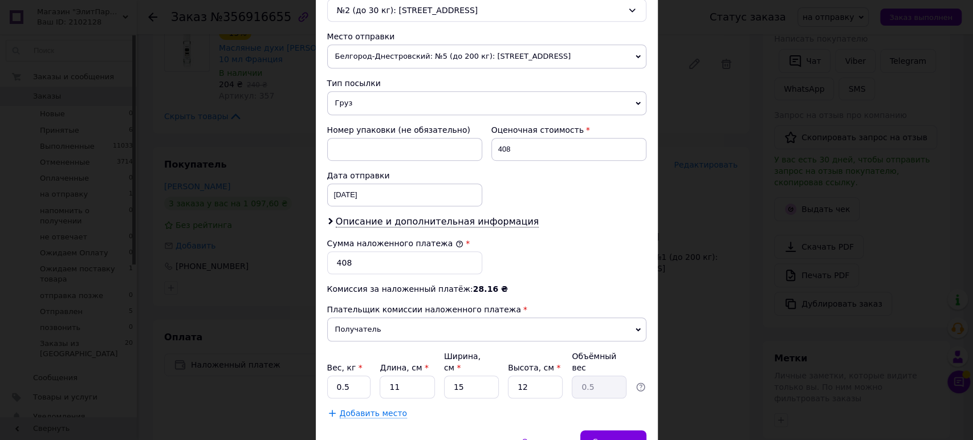
scroll to position [427, 0]
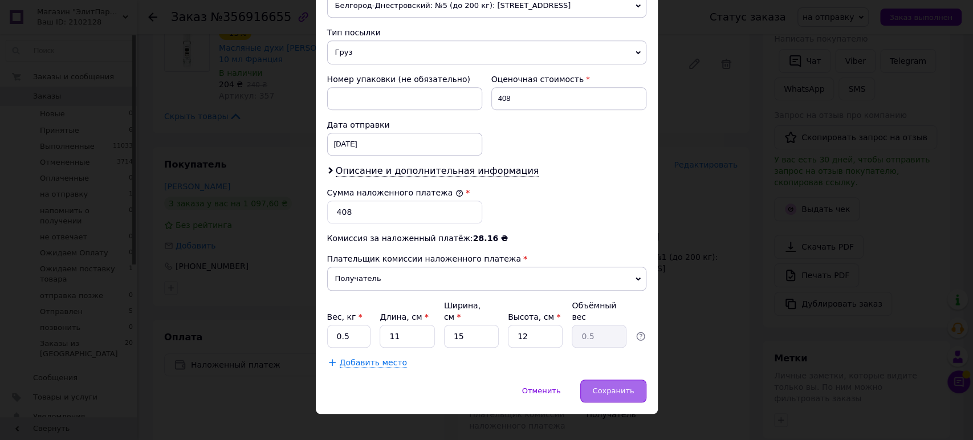
click at [606, 380] on div "Сохранить" at bounding box center [613, 391] width 66 height 23
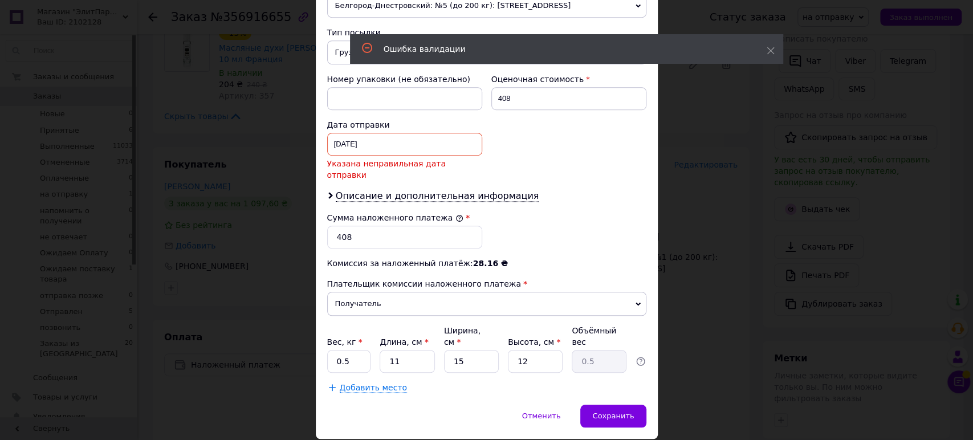
click at [343, 142] on div "05.08.2024 < 2024 > < Август > Пн Вт Ср Чт Пт Сб Вс 29 30 31 1 2 3 4 5 6 7 8 9 …" at bounding box center [404, 144] width 155 height 23
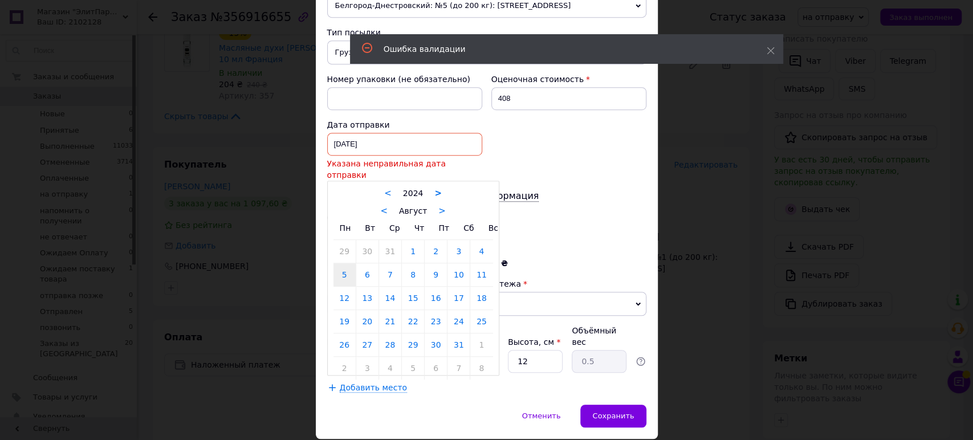
click at [434, 188] on link ">" at bounding box center [437, 193] width 7 height 10
click at [365, 287] on link "12" at bounding box center [367, 298] width 22 height 23
type input "12.08.2025"
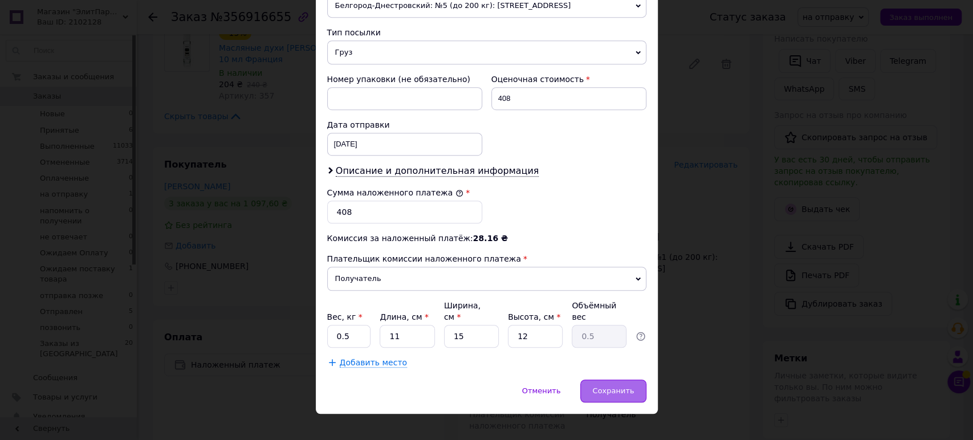
click at [612, 386] on span "Сохранить" at bounding box center [613, 390] width 42 height 9
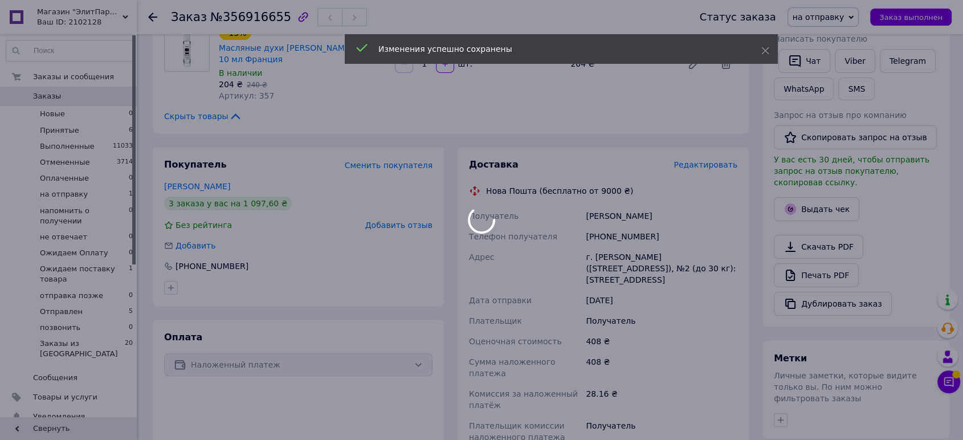
scroll to position [0, 0]
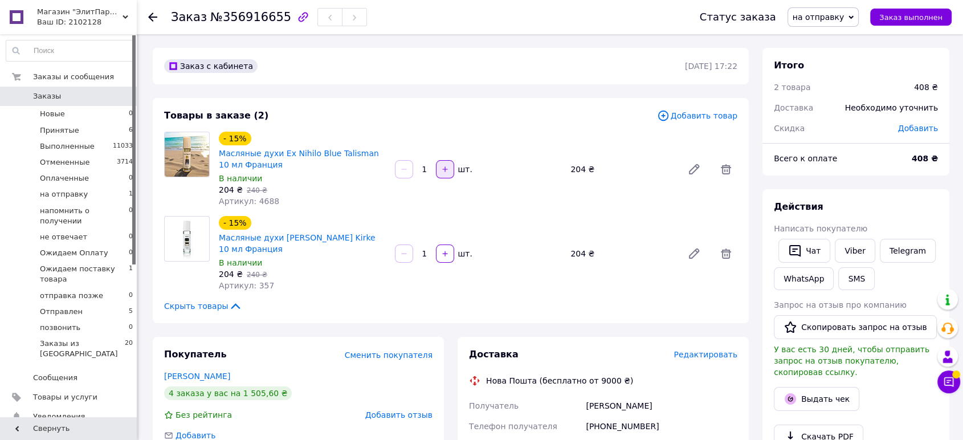
click at [444, 168] on icon "button" at bounding box center [445, 169] width 8 height 8
type input "2"
click at [918, 128] on span "Добавить" at bounding box center [918, 128] width 40 height 9
click at [834, 164] on input "text" at bounding box center [844, 173] width 67 height 23
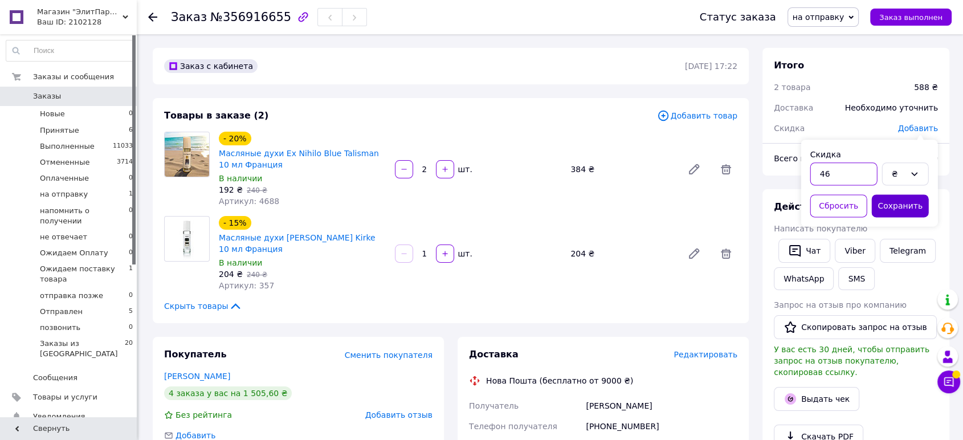
type input "46"
click at [903, 209] on button "Сохранить" at bounding box center [900, 205] width 57 height 23
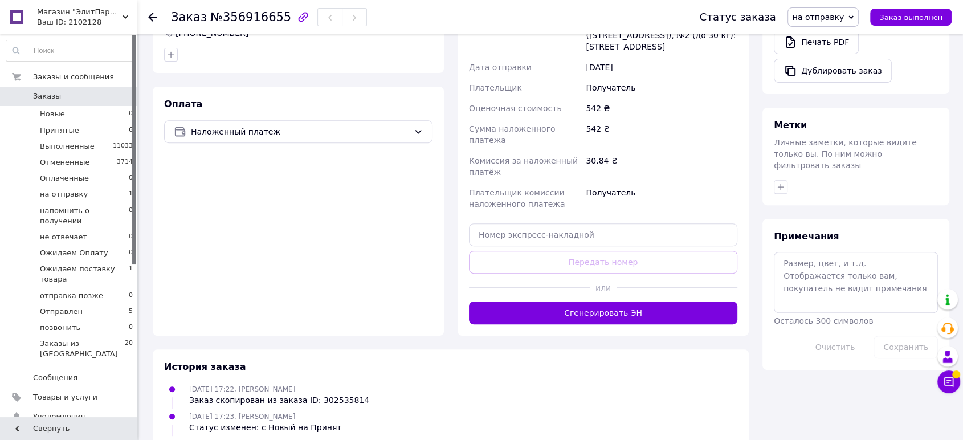
scroll to position [506, 0]
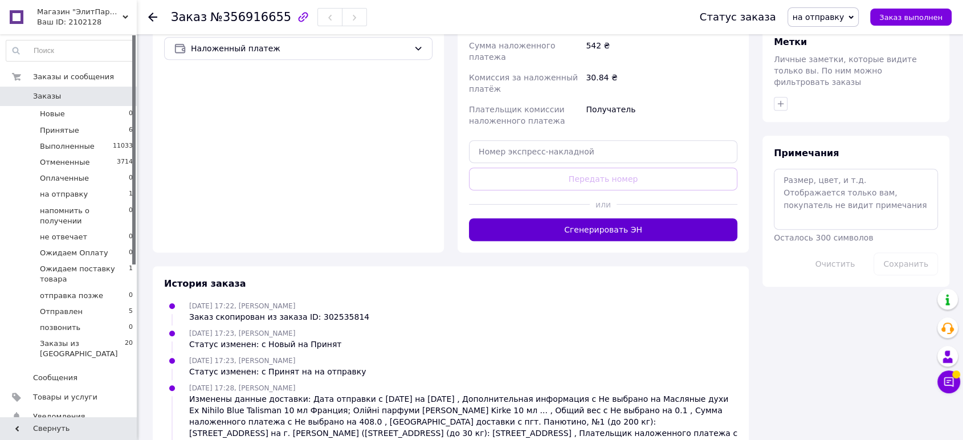
click at [594, 218] on button "Сгенерировать ЭН" at bounding box center [603, 229] width 268 height 23
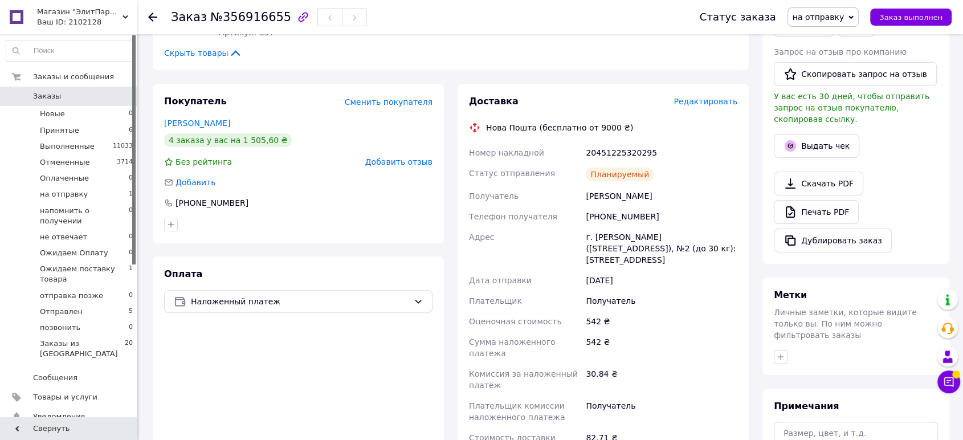
scroll to position [0, 0]
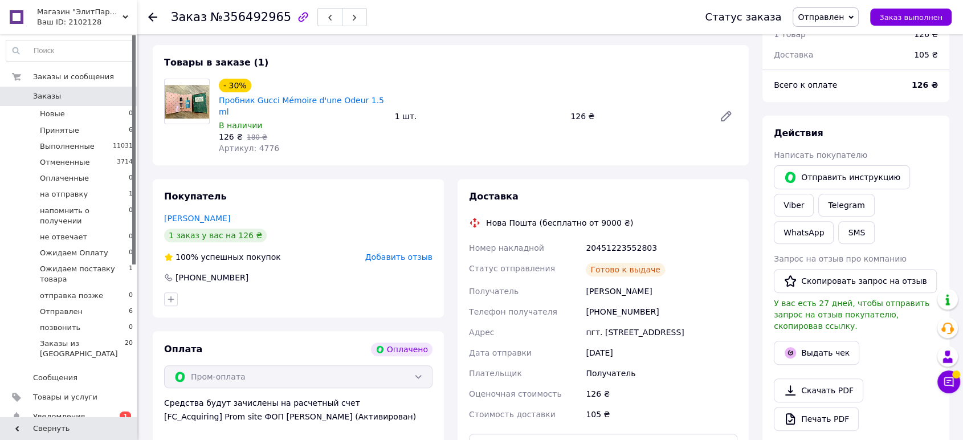
scroll to position [370, 0]
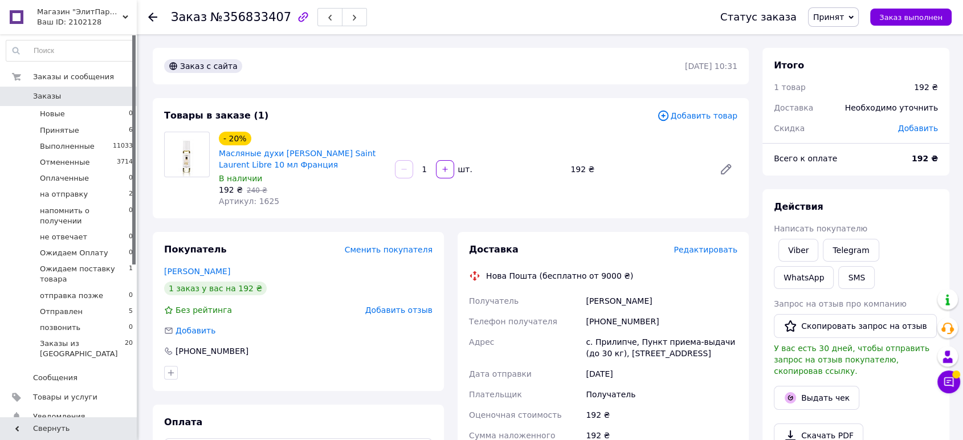
scroll to position [63, 0]
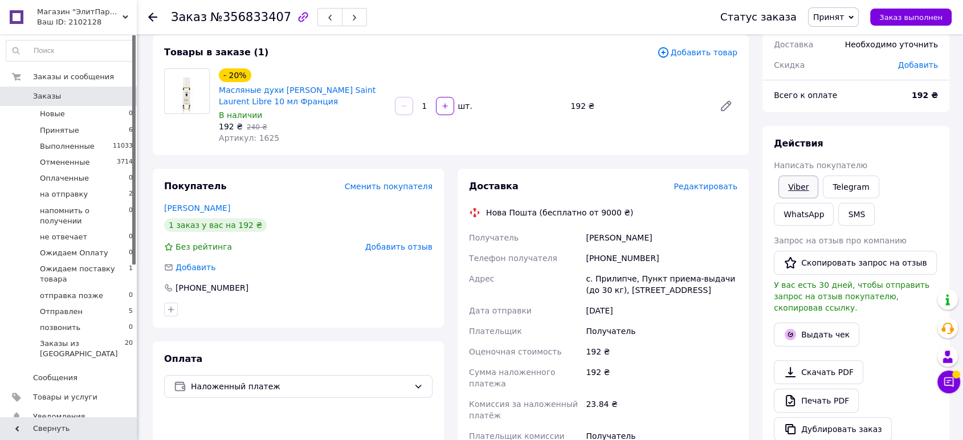
click at [789, 184] on link "Viber" at bounding box center [799, 187] width 40 height 23
click at [40, 135] on span "Принятые" at bounding box center [59, 130] width 39 height 10
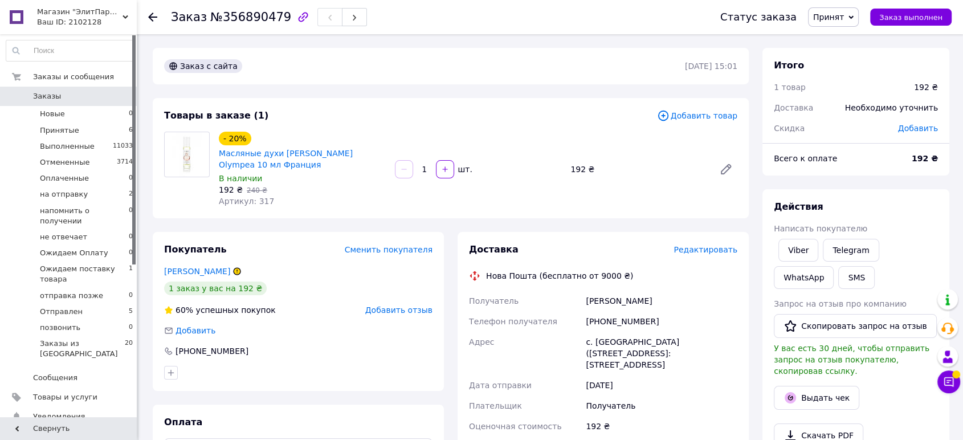
click at [710, 250] on span "Редактировать" at bounding box center [706, 249] width 64 height 9
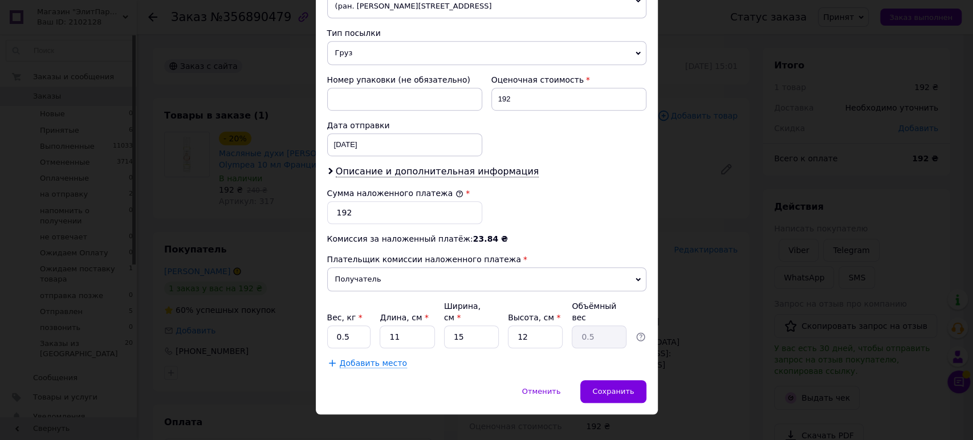
scroll to position [122, 0]
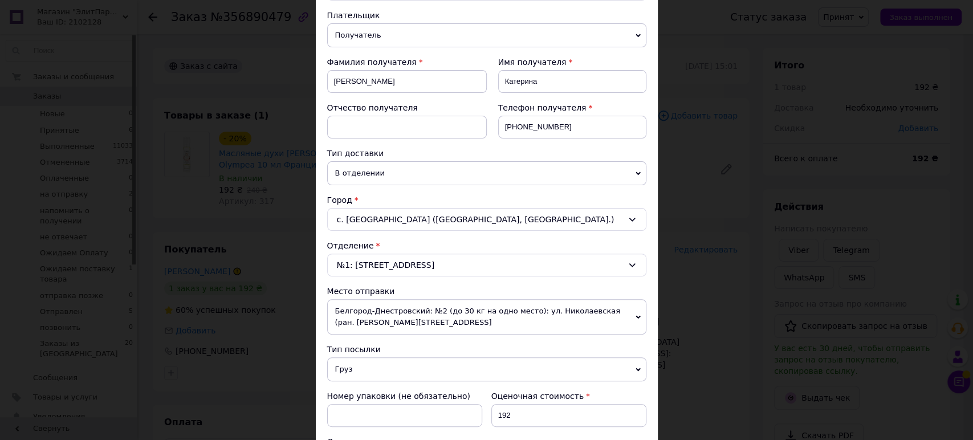
click at [762, 97] on div "× Редактирование доставки Способ доставки Нова Пошта (бесплатно от 9000 ₴) Плат…" at bounding box center [486, 220] width 973 height 440
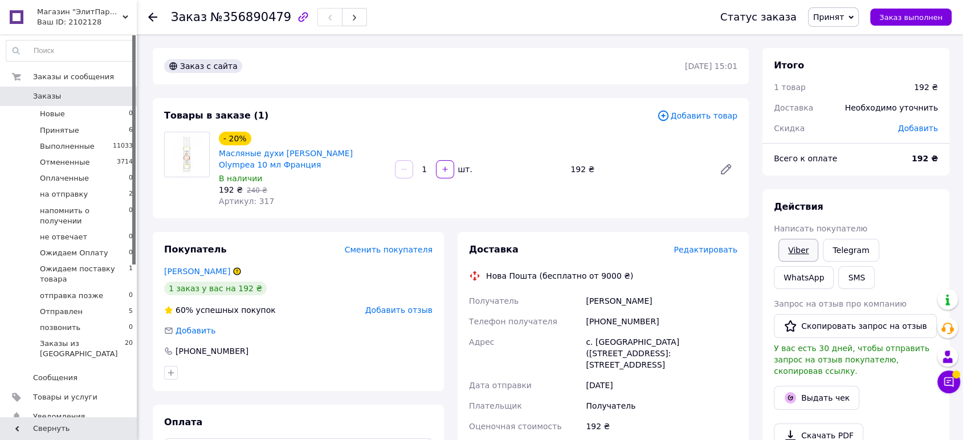
click at [789, 252] on link "Viber" at bounding box center [799, 250] width 40 height 23
click at [494, 222] on div "Заказ с сайта [DATE] 15:01 Товары в заказе (1) Добавить товар - 20% Масляные ду…" at bounding box center [451, 420] width 610 height 744
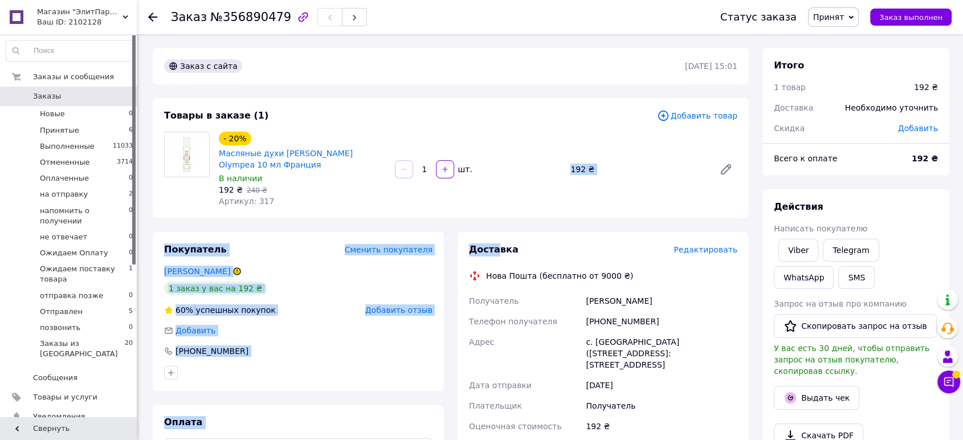
click at [36, 102] on link "Заказы 0" at bounding box center [70, 96] width 140 height 19
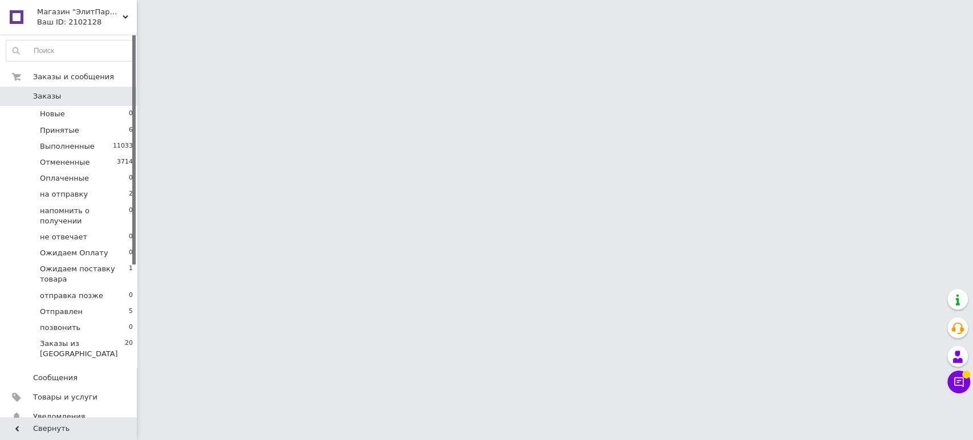
click at [44, 95] on span "Заказы" at bounding box center [47, 96] width 28 height 10
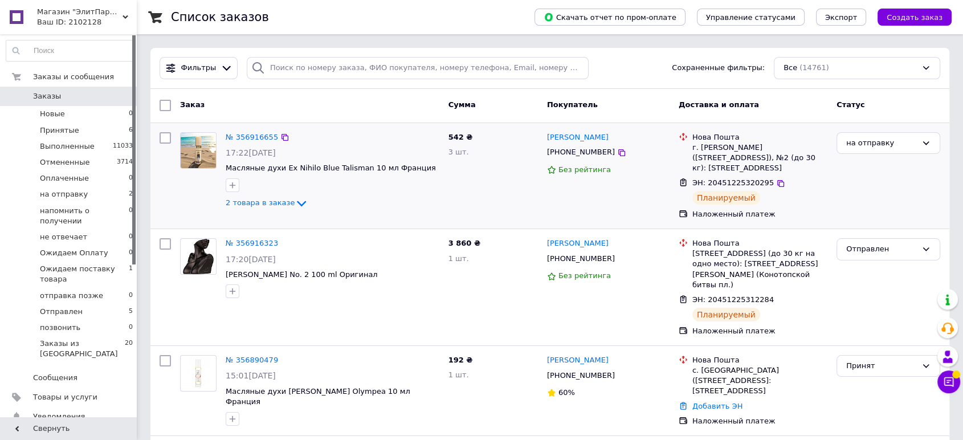
click at [769, 192] on div "ЭН: 20451225320295 Планируемый" at bounding box center [760, 191] width 140 height 31
